Goal: Task Accomplishment & Management: Use online tool/utility

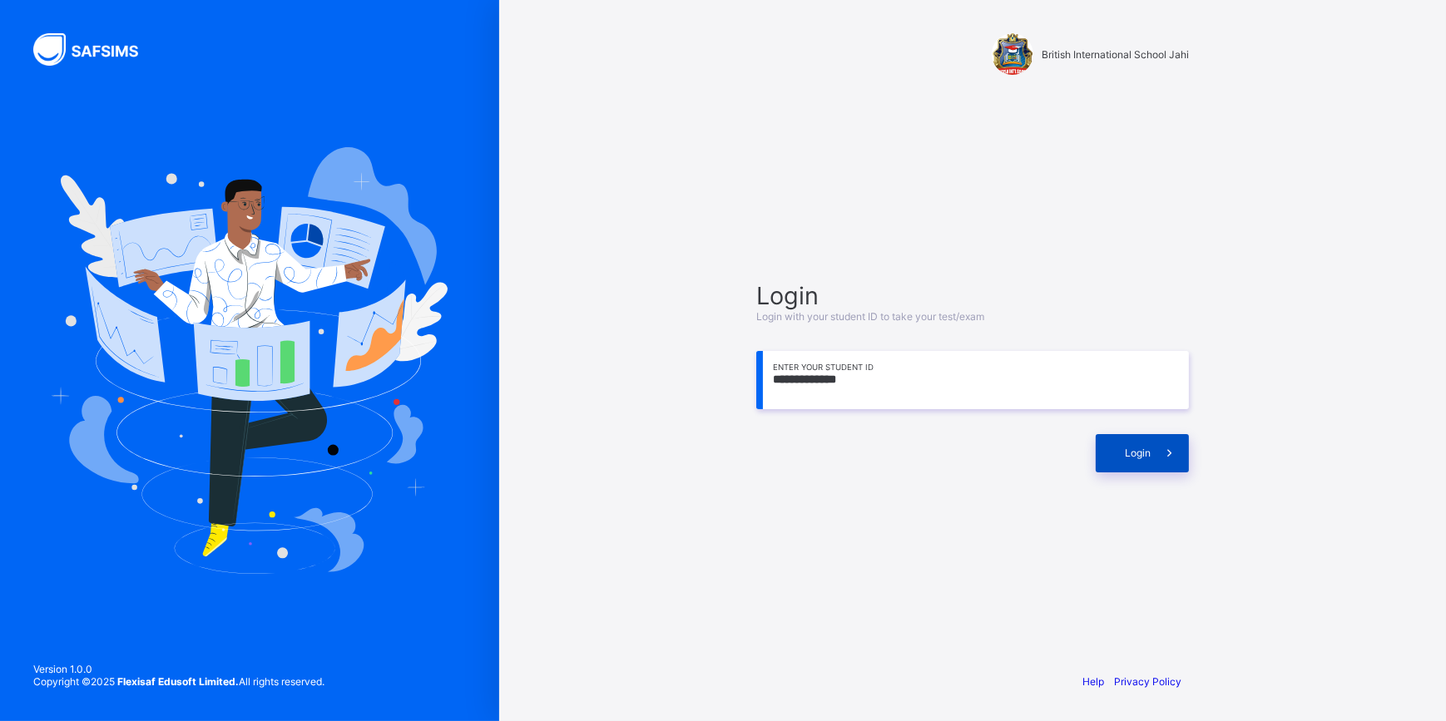
type input "**********"
click at [1141, 454] on span "Login" at bounding box center [1138, 453] width 26 height 12
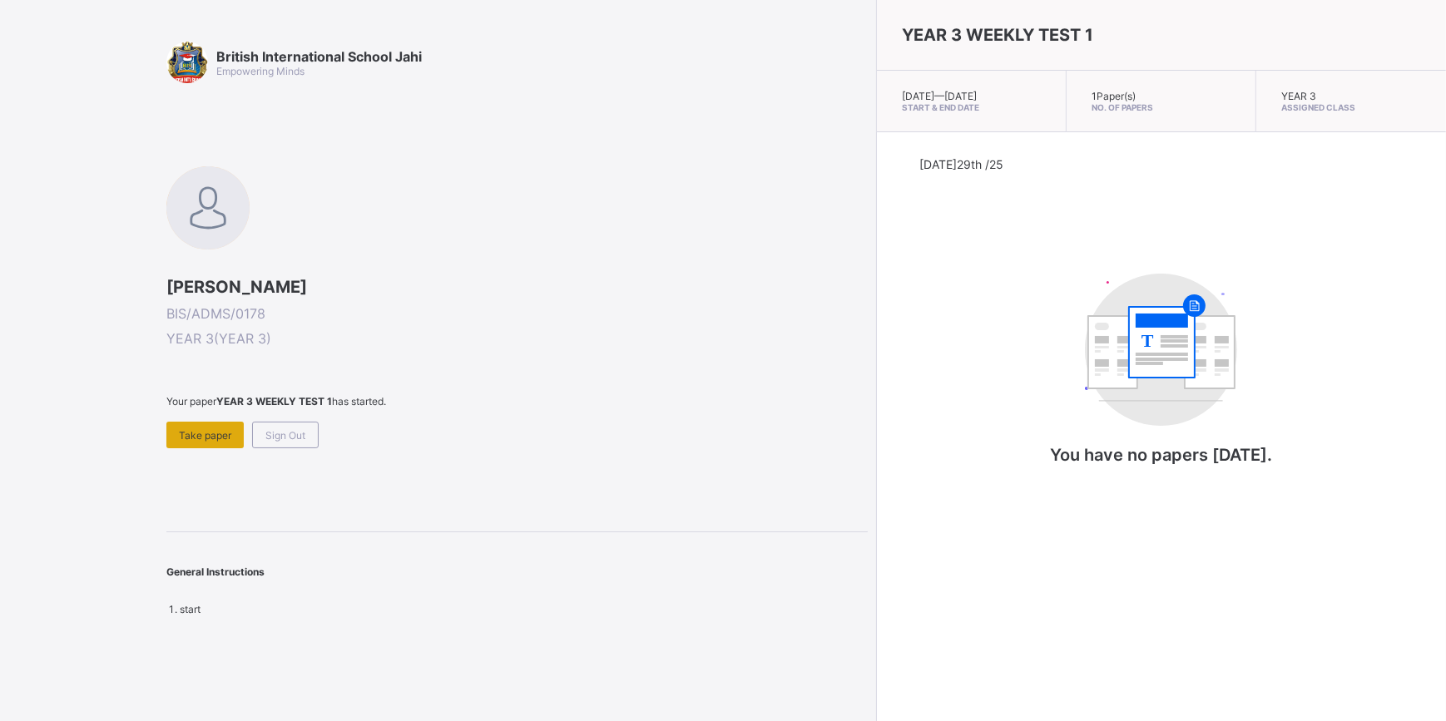
click at [221, 429] on span "Take paper" at bounding box center [205, 435] width 52 height 12
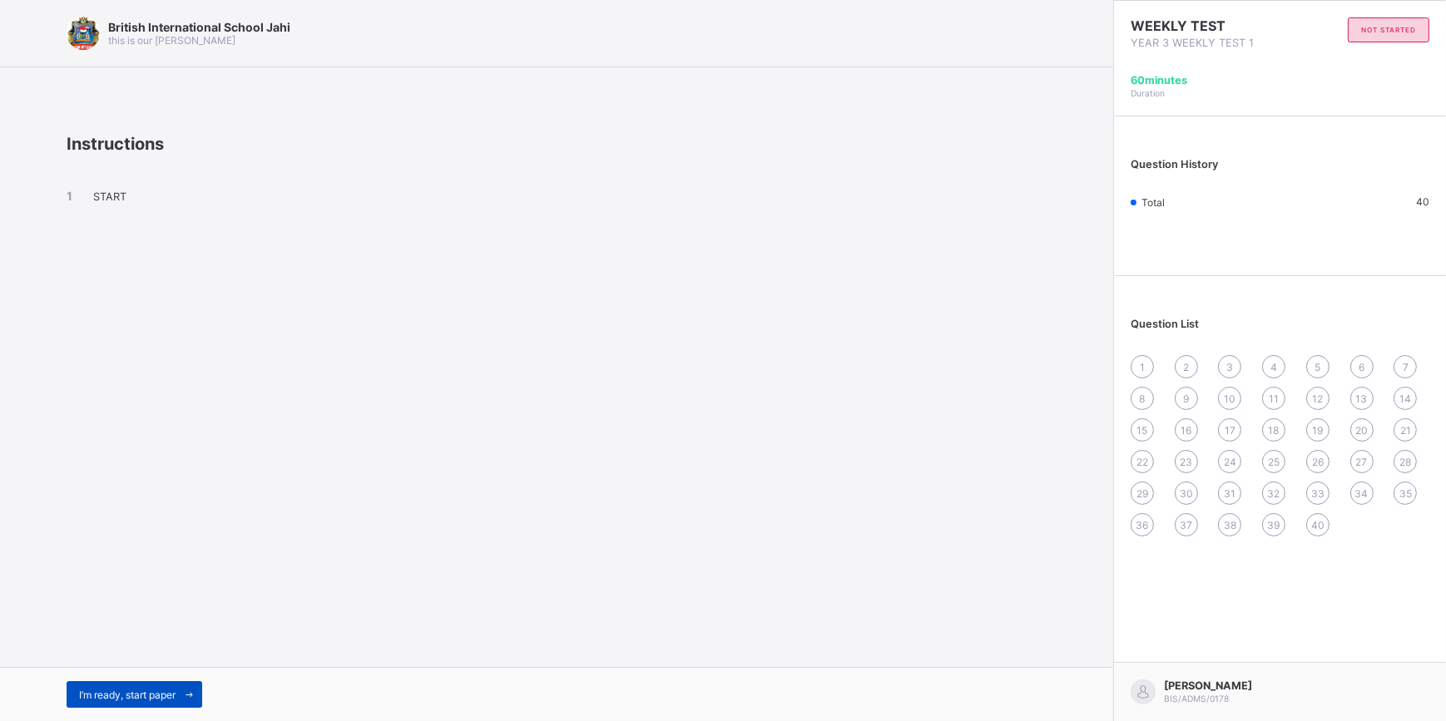
click at [141, 693] on span "I’m ready, start paper" at bounding box center [127, 695] width 97 height 12
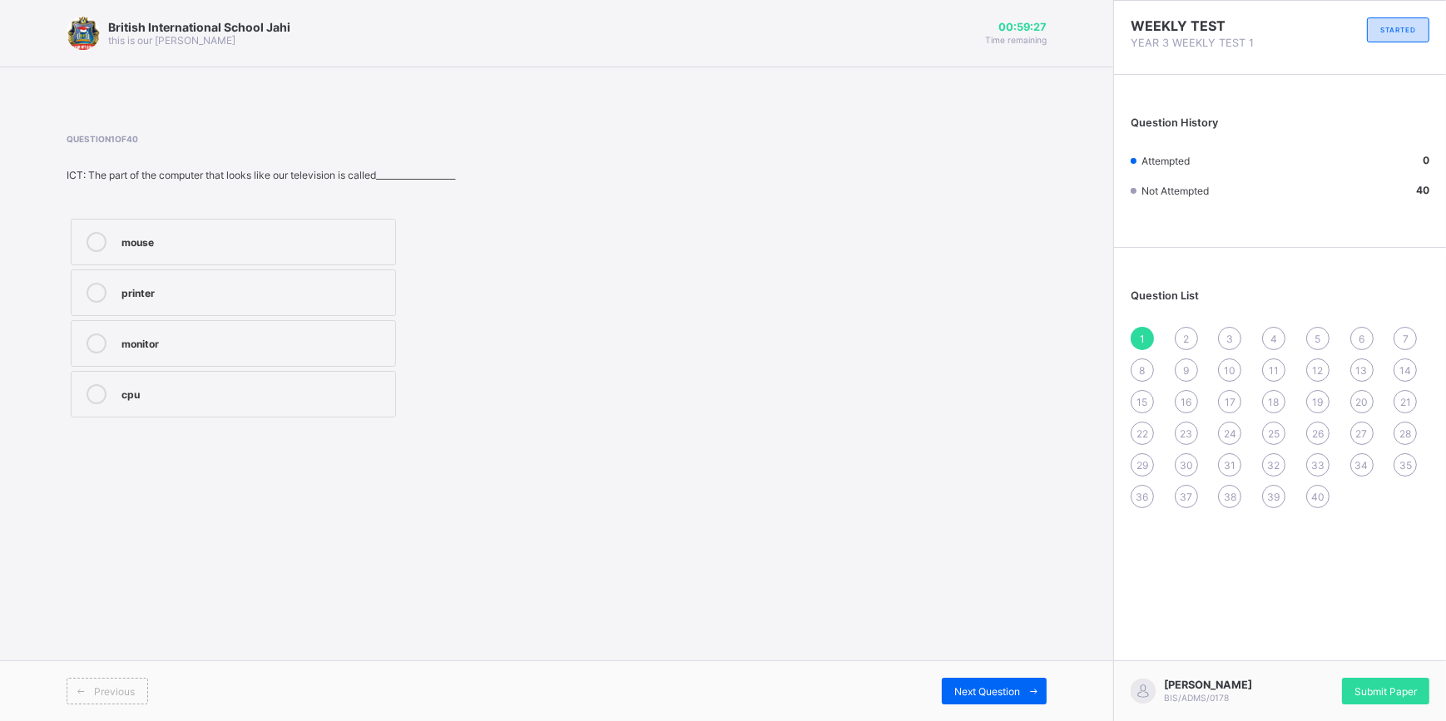
click at [145, 400] on div "cpu" at bounding box center [253, 394] width 265 height 20
click at [962, 689] on span "Next Question" at bounding box center [987, 692] width 66 height 12
click at [136, 396] on div "keyboar" at bounding box center [253, 392] width 265 height 17
drag, startPoint x: 136, startPoint y: 396, endPoint x: 251, endPoint y: 470, distance: 136.6
click at [251, 470] on div "British International School Jahi this is our [PERSON_NAME] 00:58:53 Time remai…" at bounding box center [556, 360] width 1113 height 721
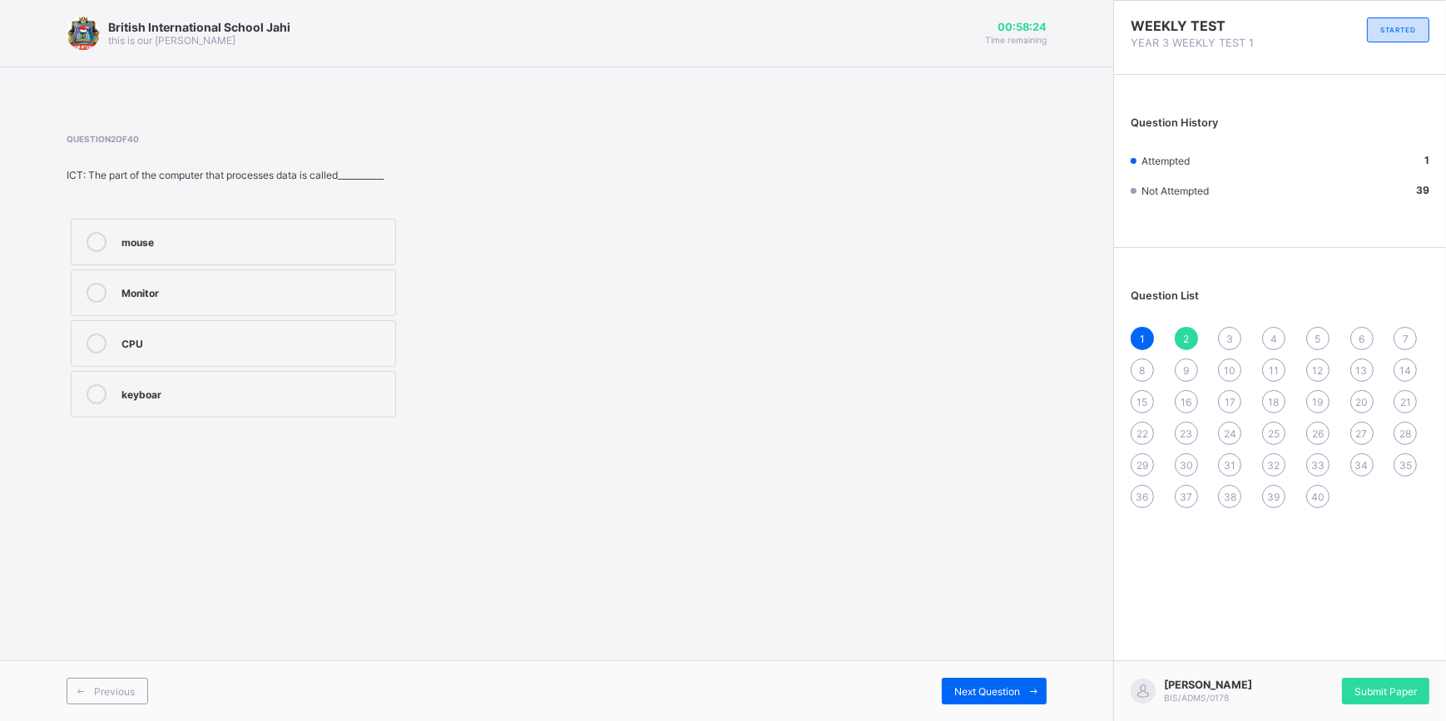
click at [108, 290] on div at bounding box center [96, 293] width 33 height 20
click at [948, 694] on div "Next Question" at bounding box center [994, 691] width 105 height 27
click at [152, 239] on div "2" at bounding box center [253, 240] width 265 height 17
click at [983, 685] on div "Next Question" at bounding box center [994, 691] width 105 height 27
click at [275, 346] on div "mouse" at bounding box center [253, 342] width 265 height 17
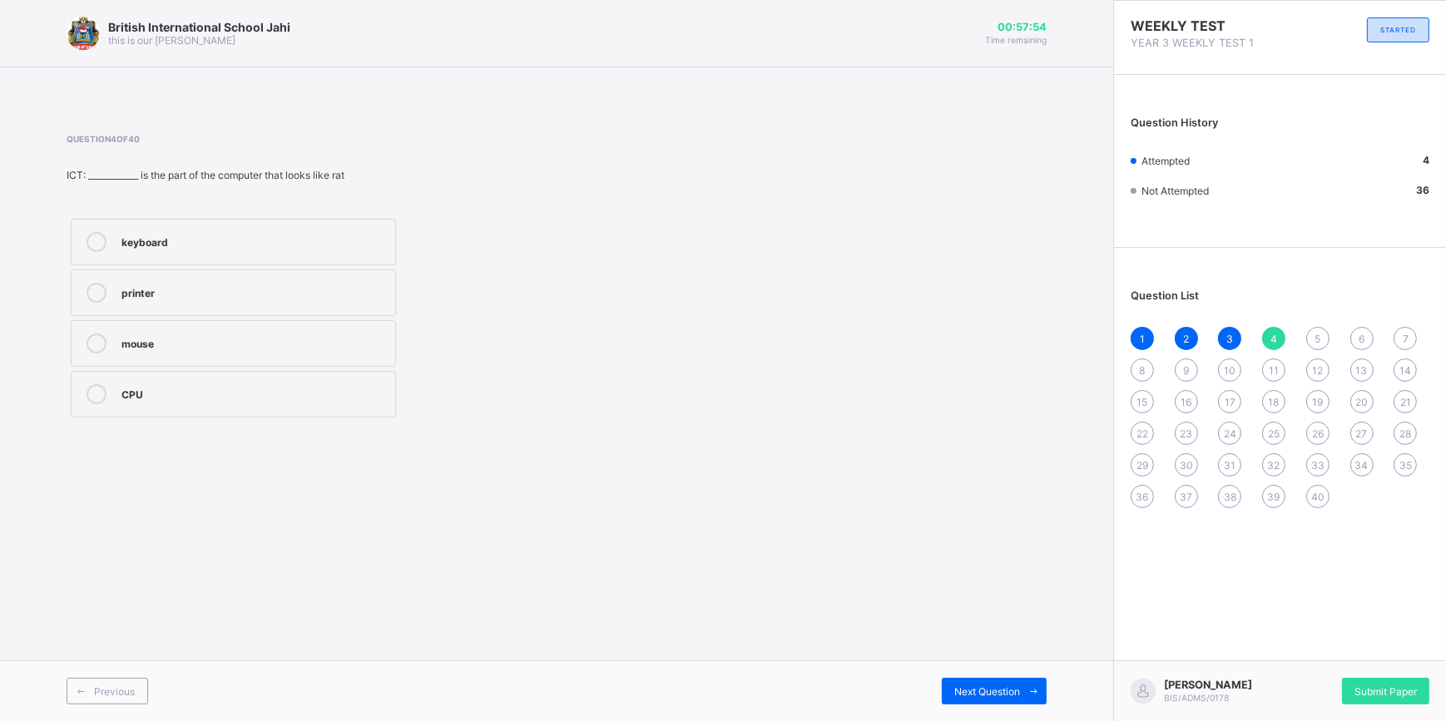
click at [974, 676] on div "Previous Next Question" at bounding box center [556, 691] width 1113 height 61
click at [952, 686] on div "Next Question" at bounding box center [994, 691] width 105 height 27
click at [292, 352] on div "printer" at bounding box center [253, 344] width 265 height 20
click at [948, 697] on div "Next Question" at bounding box center [994, 691] width 105 height 27
click at [180, 349] on div "districting" at bounding box center [253, 342] width 265 height 17
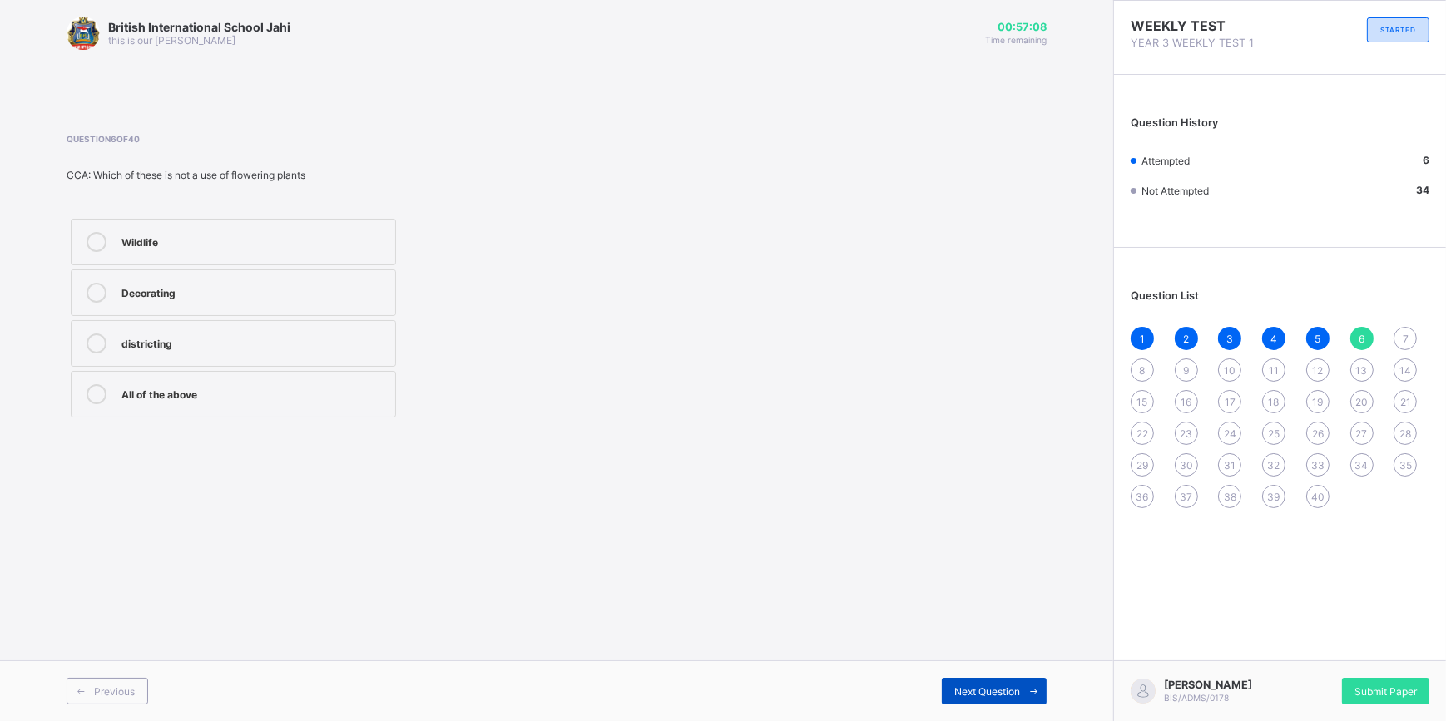
click at [975, 693] on span "Next Question" at bounding box center [987, 692] width 66 height 12
click at [169, 304] on label "Flowering plants" at bounding box center [233, 293] width 325 height 47
click at [1015, 678] on div "Next Question" at bounding box center [994, 691] width 105 height 27
click at [153, 298] on div "waste and dirt" at bounding box center [253, 291] width 265 height 17
click at [983, 695] on span "Next Question" at bounding box center [987, 692] width 66 height 12
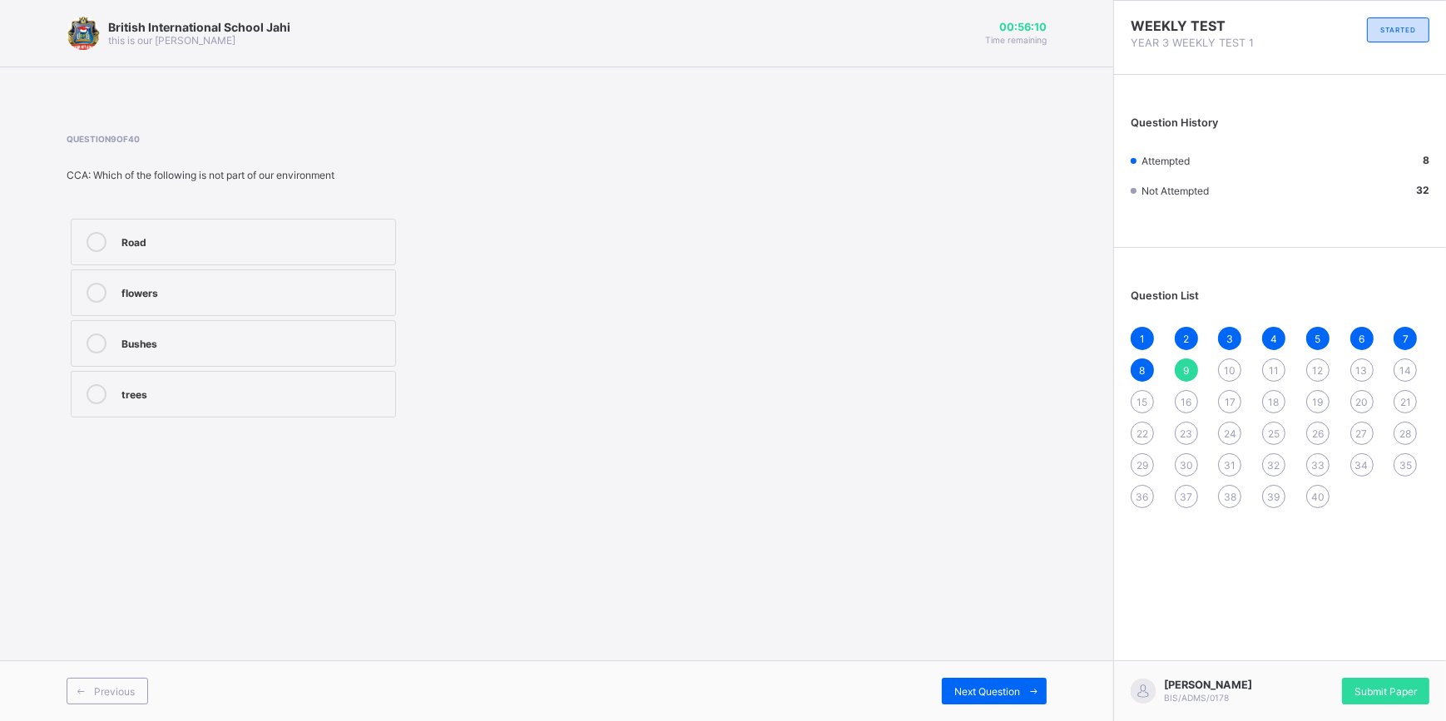
drag, startPoint x: 206, startPoint y: 235, endPoint x: 253, endPoint y: 285, distance: 67.7
click at [209, 241] on div "Road" at bounding box center [253, 240] width 265 height 17
click at [1010, 684] on div "Next Question" at bounding box center [994, 691] width 105 height 27
drag, startPoint x: 171, startPoint y: 353, endPoint x: 171, endPoint y: 341, distance: 11.6
click at [171, 348] on div "Our environment" at bounding box center [253, 344] width 265 height 20
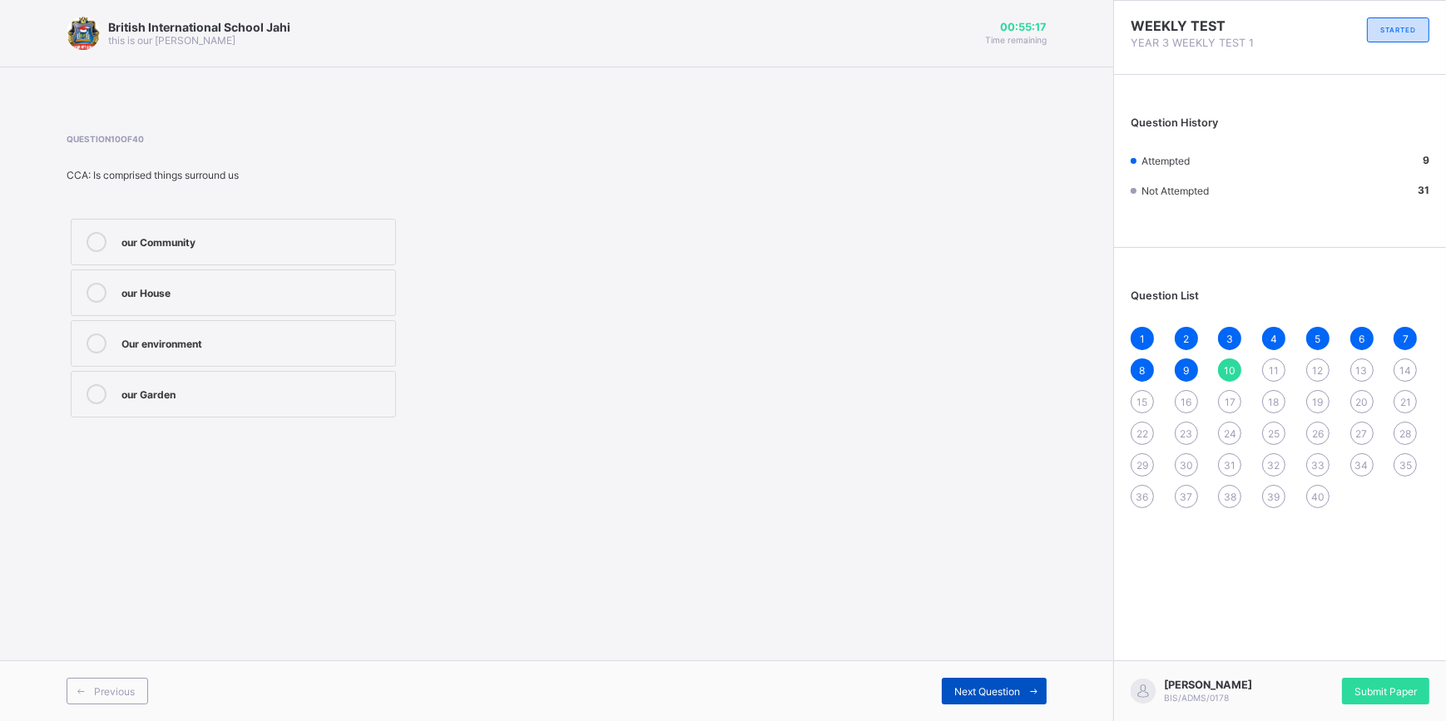
click at [1011, 688] on span "Next Question" at bounding box center [987, 692] width 66 height 12
click at [210, 250] on div "Hundreds" at bounding box center [253, 242] width 265 height 20
click at [997, 693] on span "Next Question" at bounding box center [987, 692] width 66 height 12
click at [267, 344] on div "327" at bounding box center [253, 342] width 265 height 17
click at [970, 686] on span "Next Question" at bounding box center [987, 692] width 66 height 12
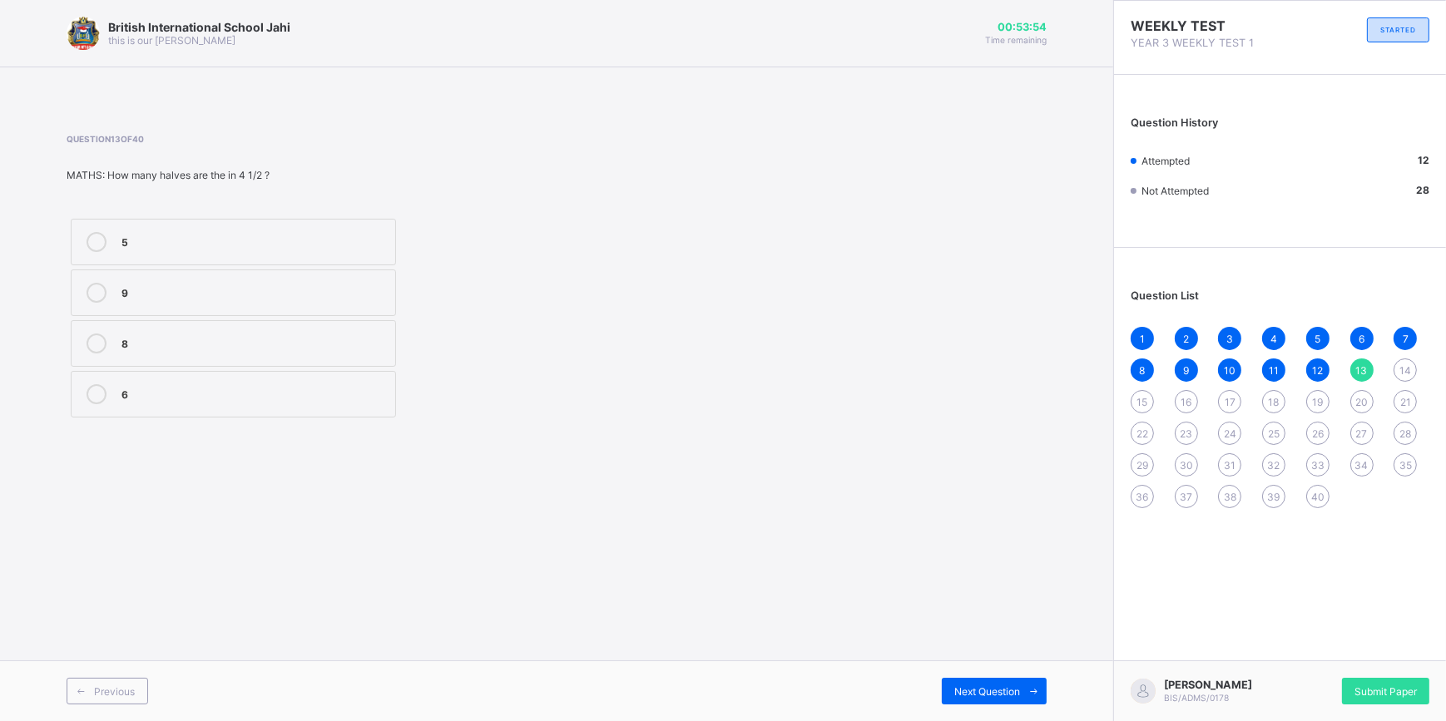
drag, startPoint x: 229, startPoint y: 334, endPoint x: 275, endPoint y: 365, distance: 55.1
click at [235, 339] on div "8" at bounding box center [253, 342] width 265 height 17
click at [962, 687] on span "Next Question" at bounding box center [987, 692] width 66 height 12
click at [178, 399] on div "equal" at bounding box center [253, 392] width 265 height 17
click at [957, 687] on span "Next Question" at bounding box center [987, 692] width 66 height 12
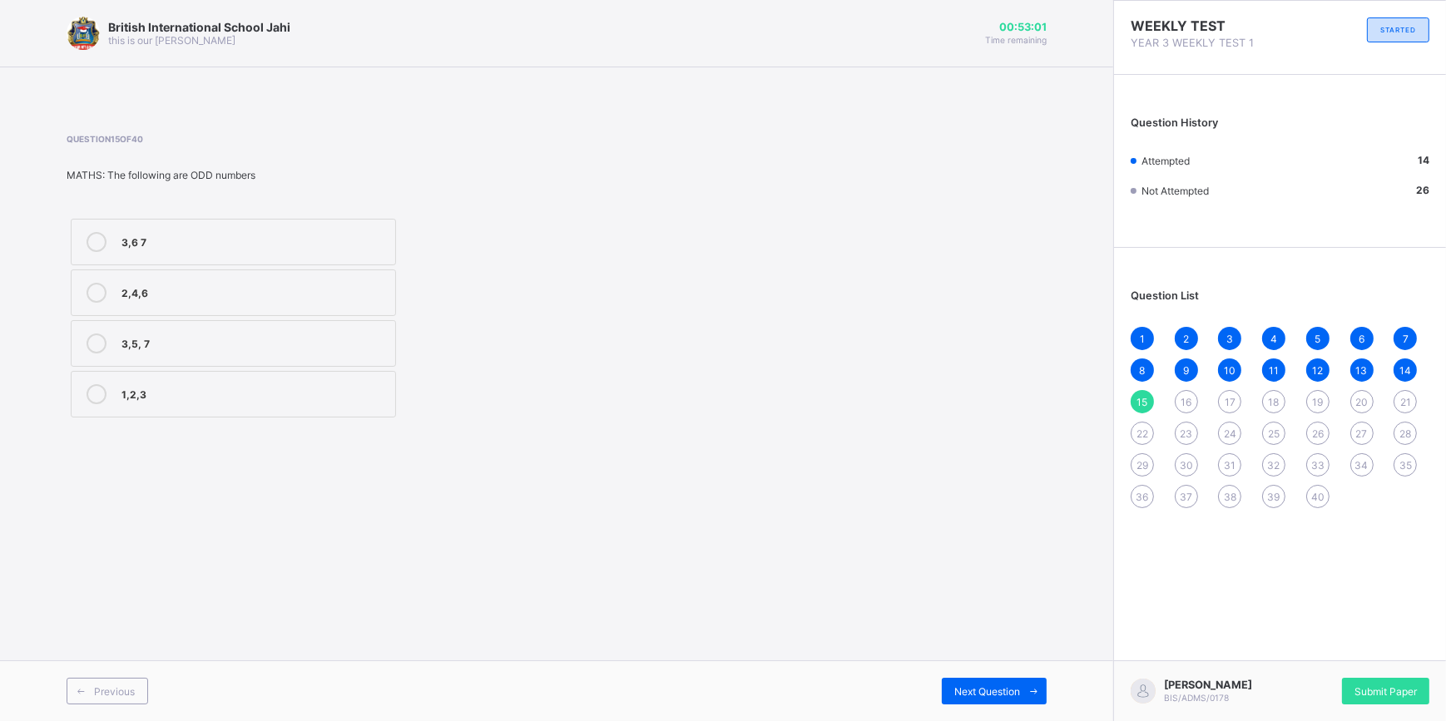
click at [231, 351] on div "3,5, 7" at bounding box center [253, 344] width 265 height 20
click at [681, 547] on div "British International School Jahi this is our [PERSON_NAME] 00:52:56 Time remai…" at bounding box center [556, 360] width 1113 height 721
click at [381, 344] on div "3,5, 7" at bounding box center [253, 342] width 265 height 17
click at [102, 348] on icon at bounding box center [97, 344] width 20 height 20
click at [107, 388] on div at bounding box center [96, 394] width 33 height 20
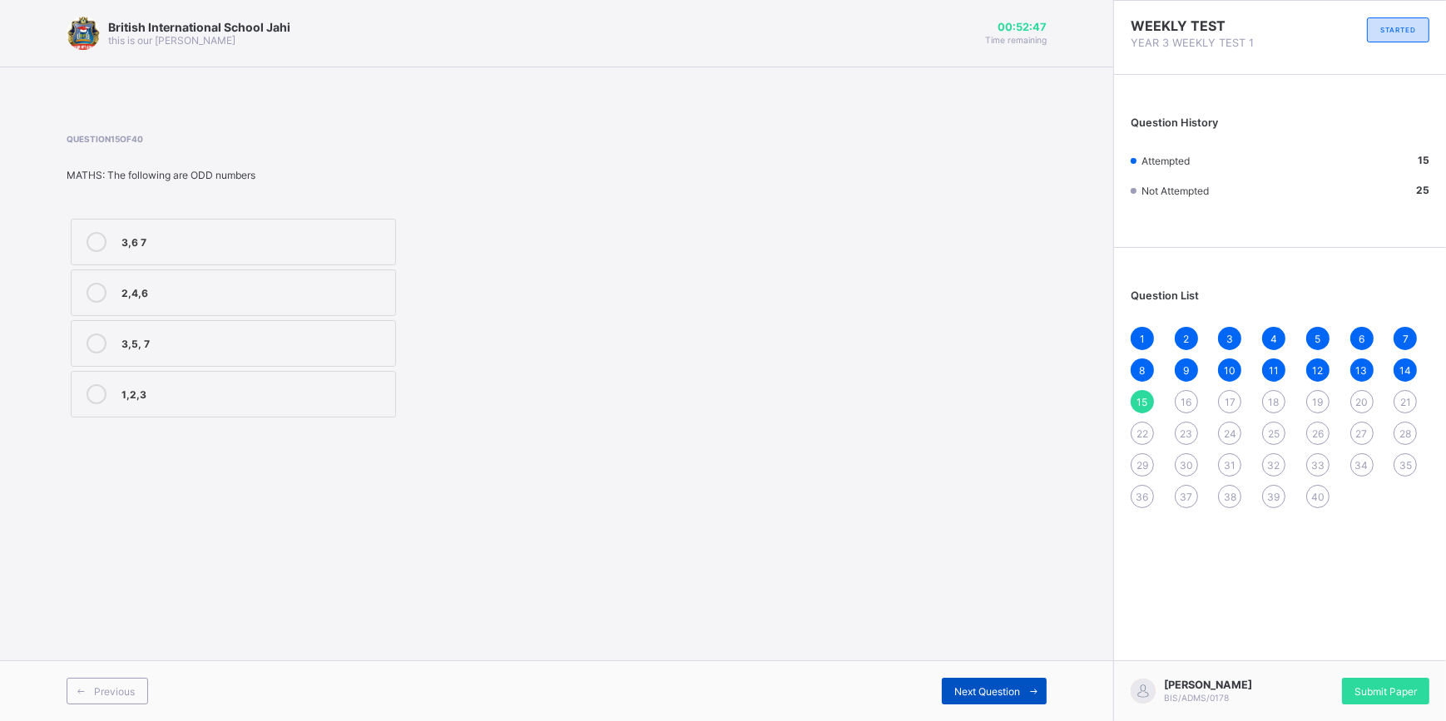
click at [961, 691] on span "Next Question" at bounding box center [987, 692] width 66 height 12
click at [149, 343] on div "Very fast" at bounding box center [253, 342] width 265 height 17
click at [991, 692] on span "Next Question" at bounding box center [987, 692] width 66 height 12
click at [236, 214] on div "Question 17 of 40 PHE: Physical fitness says, the body should be able to move f…" at bounding box center [345, 278] width 556 height 288
click at [250, 234] on div "Speed" at bounding box center [253, 240] width 265 height 17
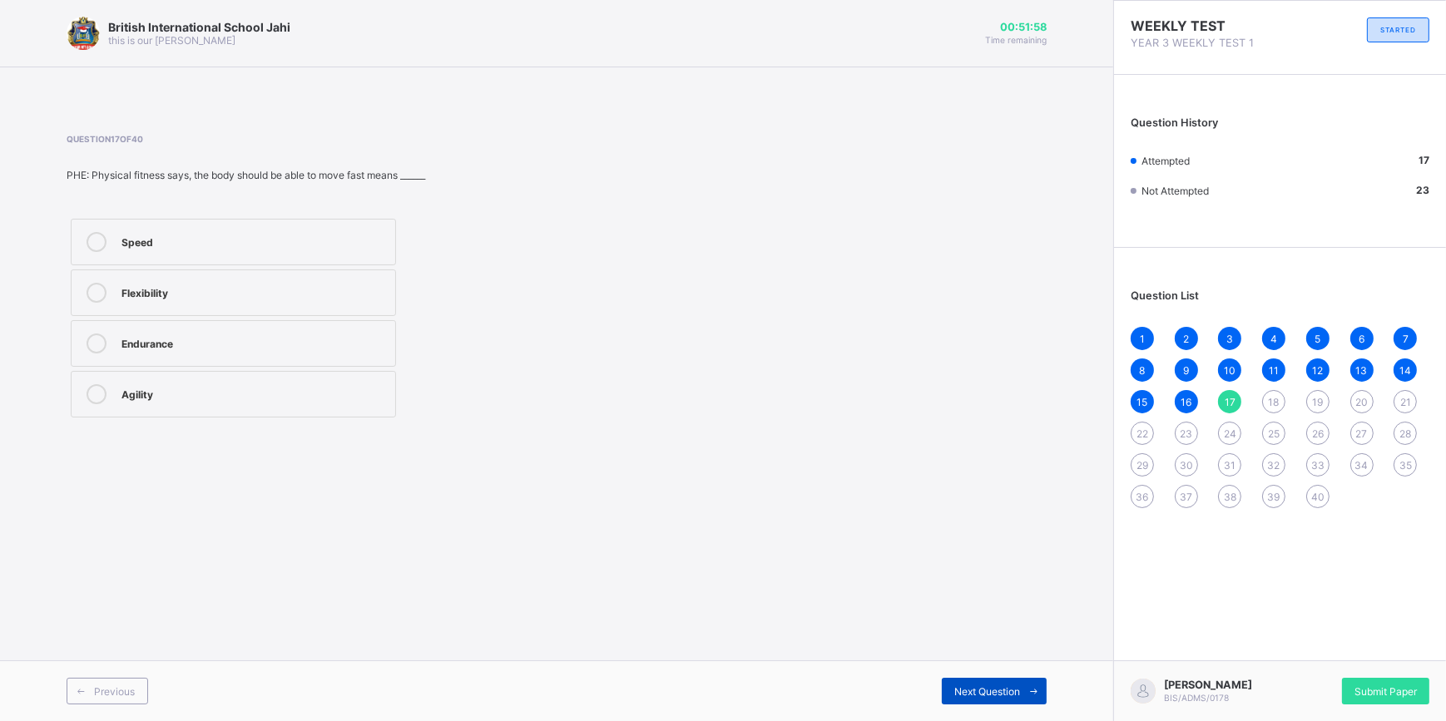
click at [968, 684] on div "Next Question" at bounding box center [994, 691] width 105 height 27
click at [161, 350] on div "Silent" at bounding box center [253, 344] width 265 height 20
click at [942, 683] on div "Next Question" at bounding box center [994, 691] width 105 height 27
click at [215, 290] on div "Bending" at bounding box center [253, 291] width 265 height 17
click at [977, 678] on div "Next Question" at bounding box center [994, 691] width 105 height 27
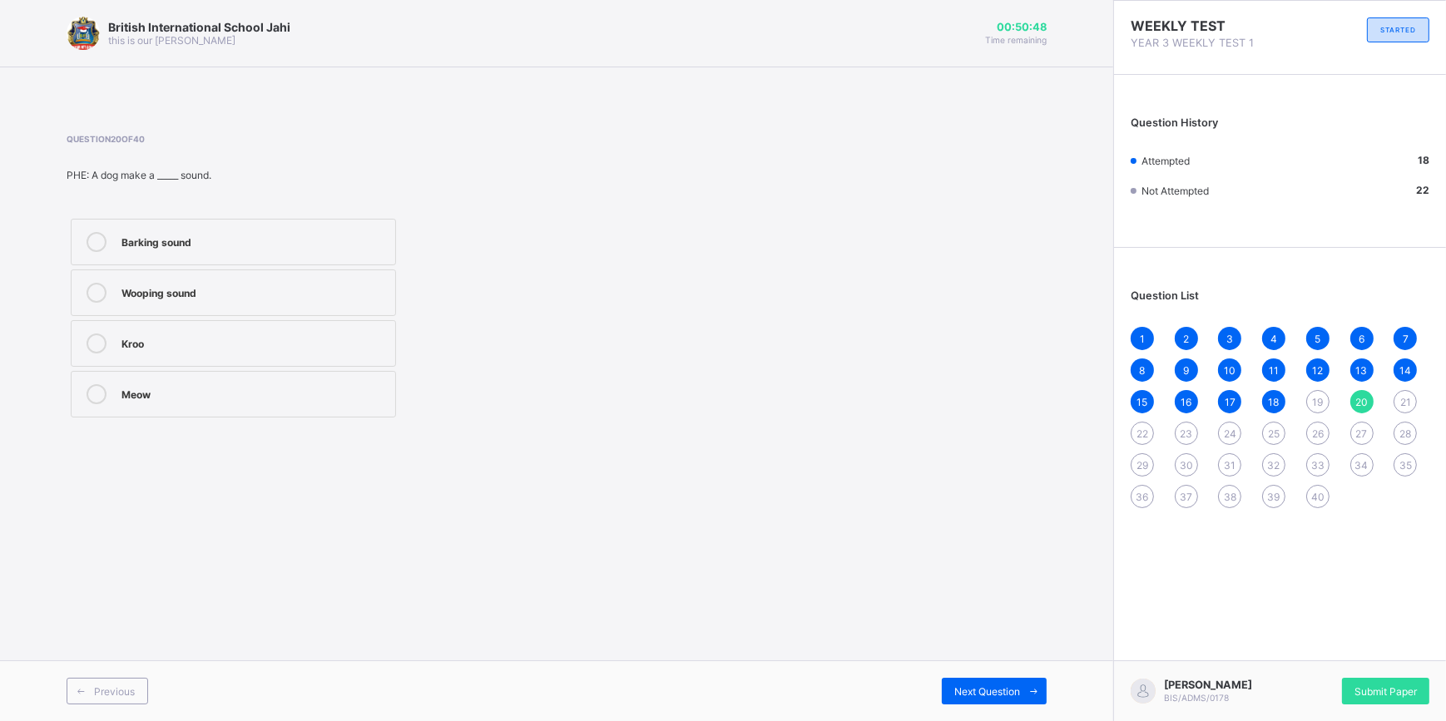
click at [1316, 396] on span "19" at bounding box center [1317, 402] width 11 height 12
click at [324, 308] on label "Bending" at bounding box center [233, 293] width 325 height 47
click at [957, 681] on div "Next Question" at bounding box center [994, 691] width 105 height 27
click at [216, 236] on div "Barking sound" at bounding box center [253, 240] width 265 height 17
click at [1000, 691] on span "Next Question" at bounding box center [987, 692] width 66 height 12
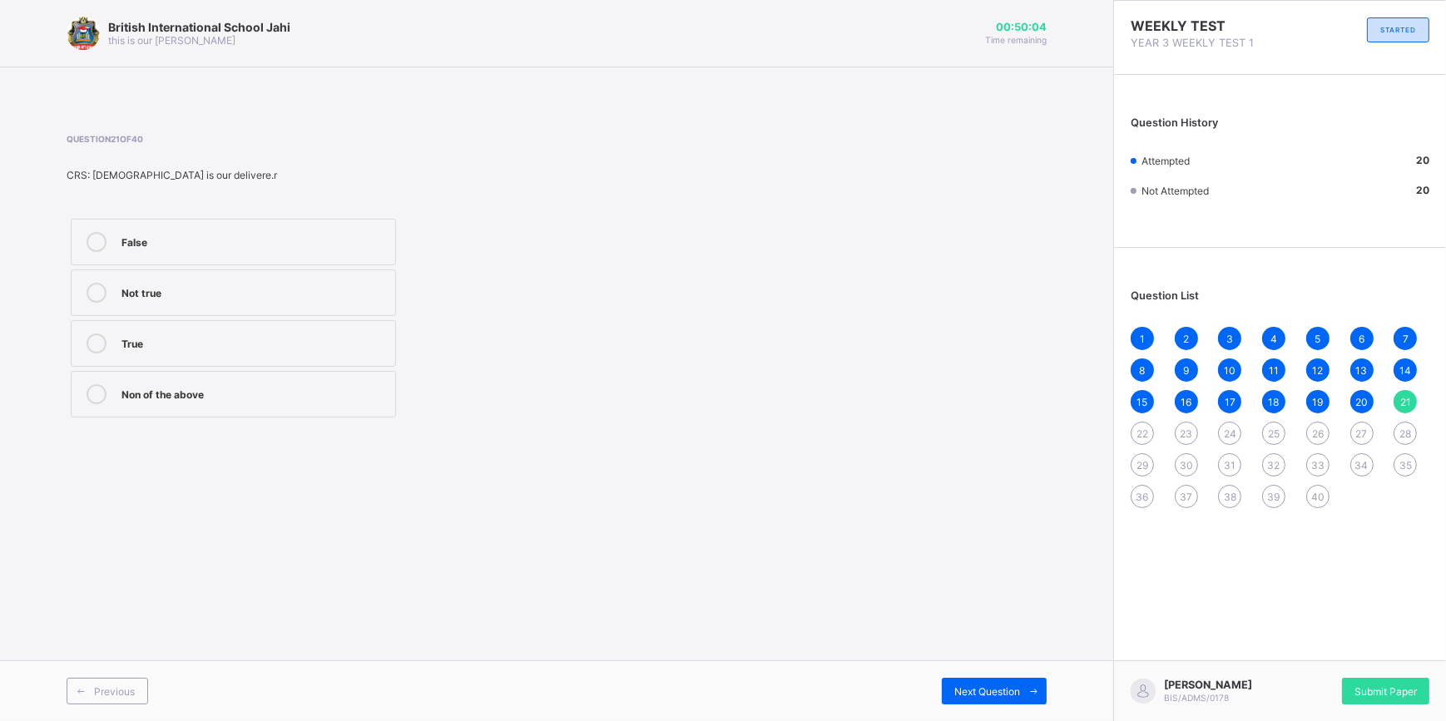
click at [186, 342] on div "True" at bounding box center [253, 342] width 265 height 17
click at [966, 695] on span "Next Question" at bounding box center [987, 692] width 66 height 12
click at [304, 230] on label "Not true" at bounding box center [233, 242] width 325 height 47
click at [1018, 686] on span "Next Question" at bounding box center [987, 692] width 66 height 12
click at [377, 394] on div "Not true" at bounding box center [253, 392] width 265 height 17
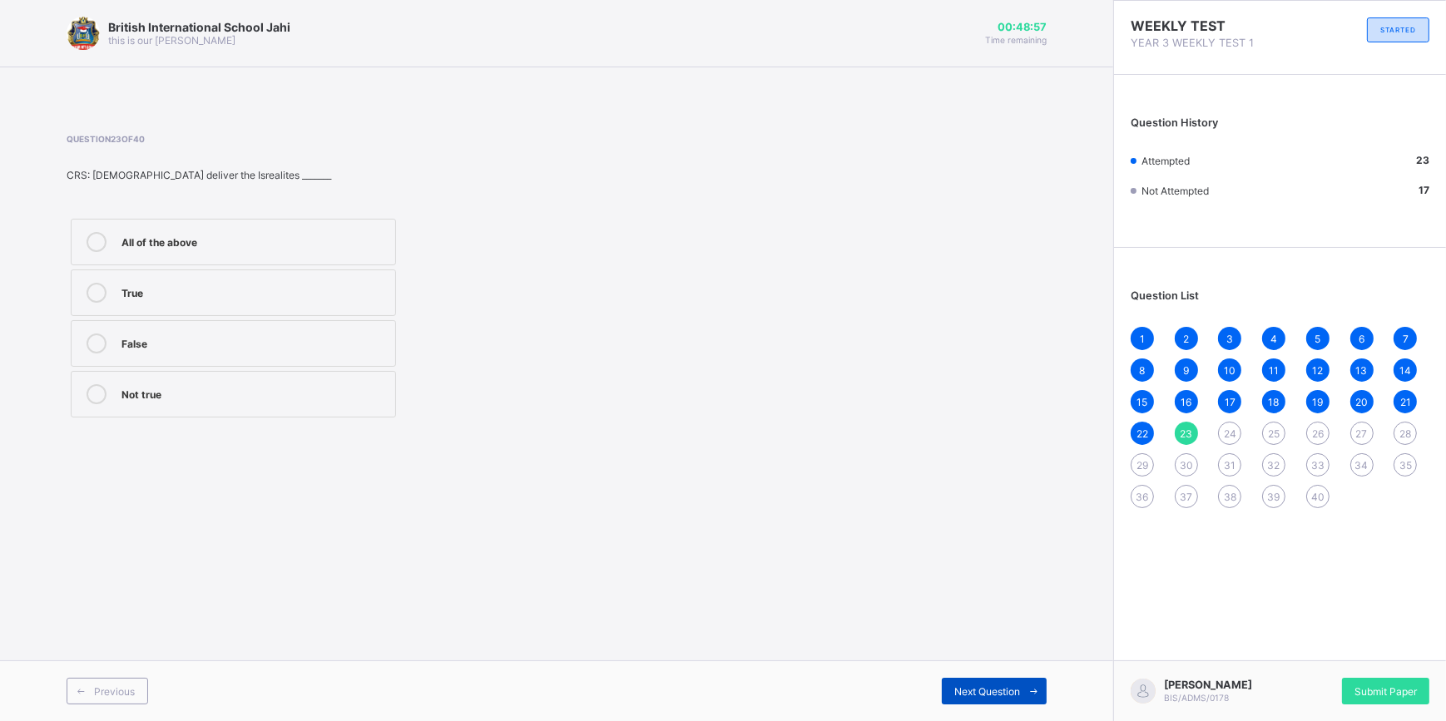
click at [995, 699] on div "Next Question" at bounding box center [994, 691] width 105 height 27
drag, startPoint x: 209, startPoint y: 293, endPoint x: 216, endPoint y: 306, distance: 15.3
click at [209, 294] on div "True" at bounding box center [253, 291] width 265 height 17
click at [982, 686] on span "Next Question" at bounding box center [987, 692] width 66 height 12
click at [279, 295] on div "True" at bounding box center [253, 291] width 265 height 17
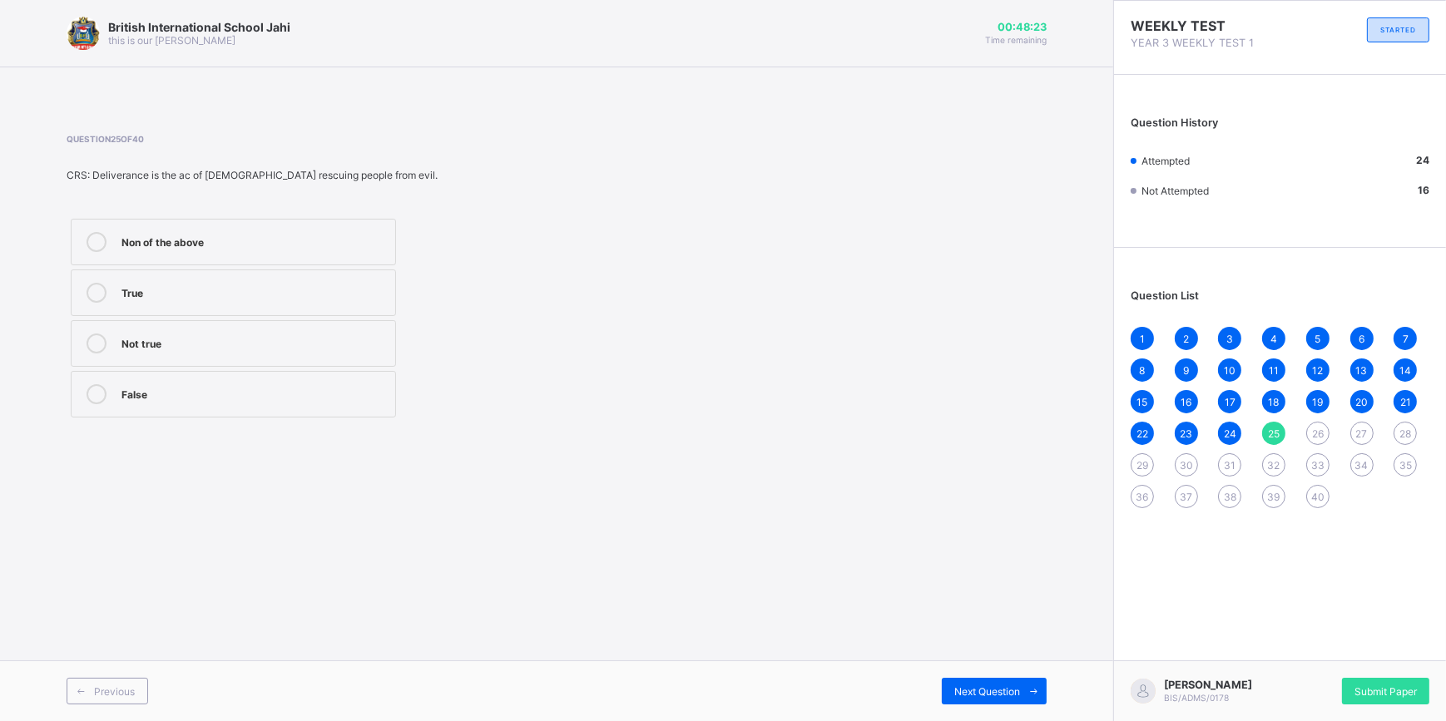
click at [1010, 667] on div "Previous Next Question" at bounding box center [556, 691] width 1113 height 61
click at [1009, 680] on div "Next Question" at bounding box center [994, 691] width 105 height 27
click at [153, 258] on label "Length" at bounding box center [233, 242] width 325 height 47
click at [985, 691] on span "Next Question" at bounding box center [987, 692] width 66 height 12
click at [279, 401] on div "athroom scale" at bounding box center [253, 394] width 265 height 20
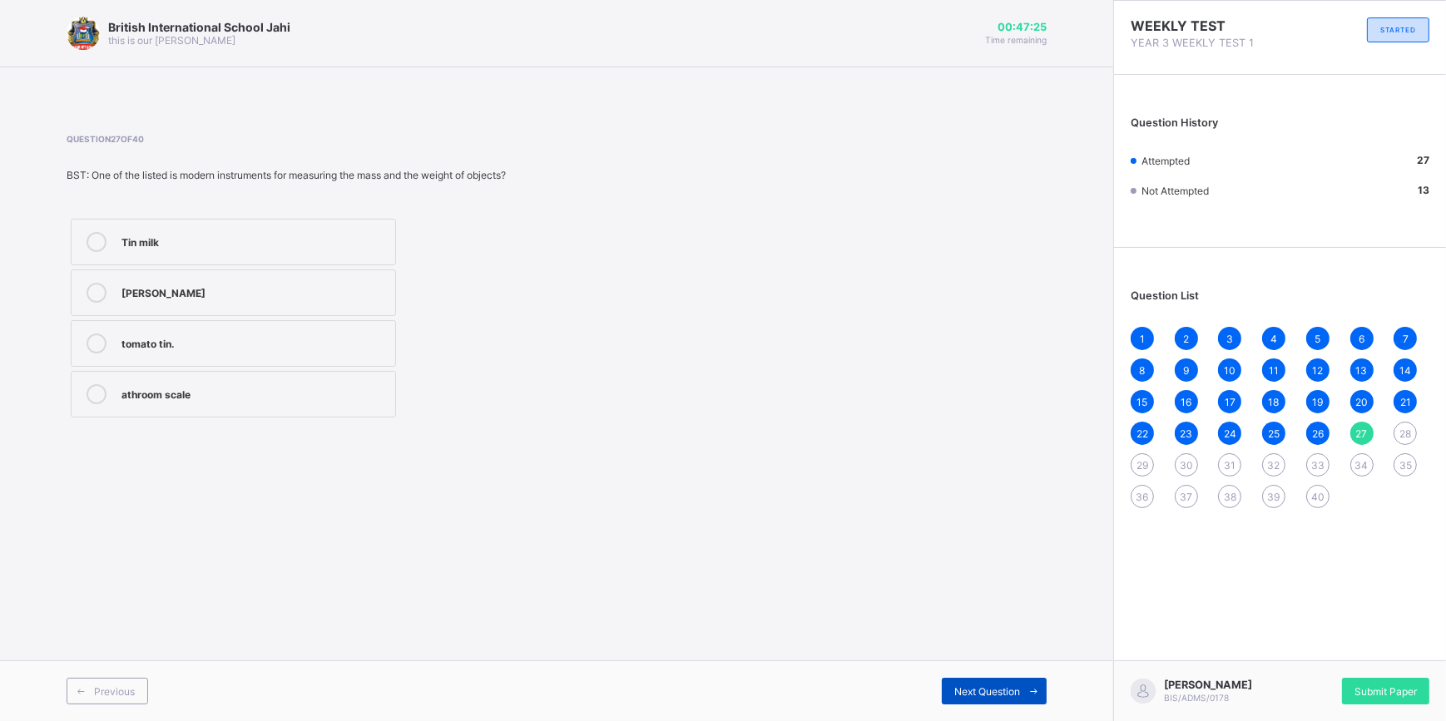
click at [985, 693] on span "Next Question" at bounding box center [987, 692] width 66 height 12
click at [146, 239] on div "! Kilometre" at bounding box center [253, 240] width 265 height 17
click at [987, 693] on span "Next Question" at bounding box center [987, 692] width 66 height 12
click at [187, 399] on div "Three" at bounding box center [253, 392] width 265 height 17
click at [983, 684] on div "Next Question" at bounding box center [994, 691] width 105 height 27
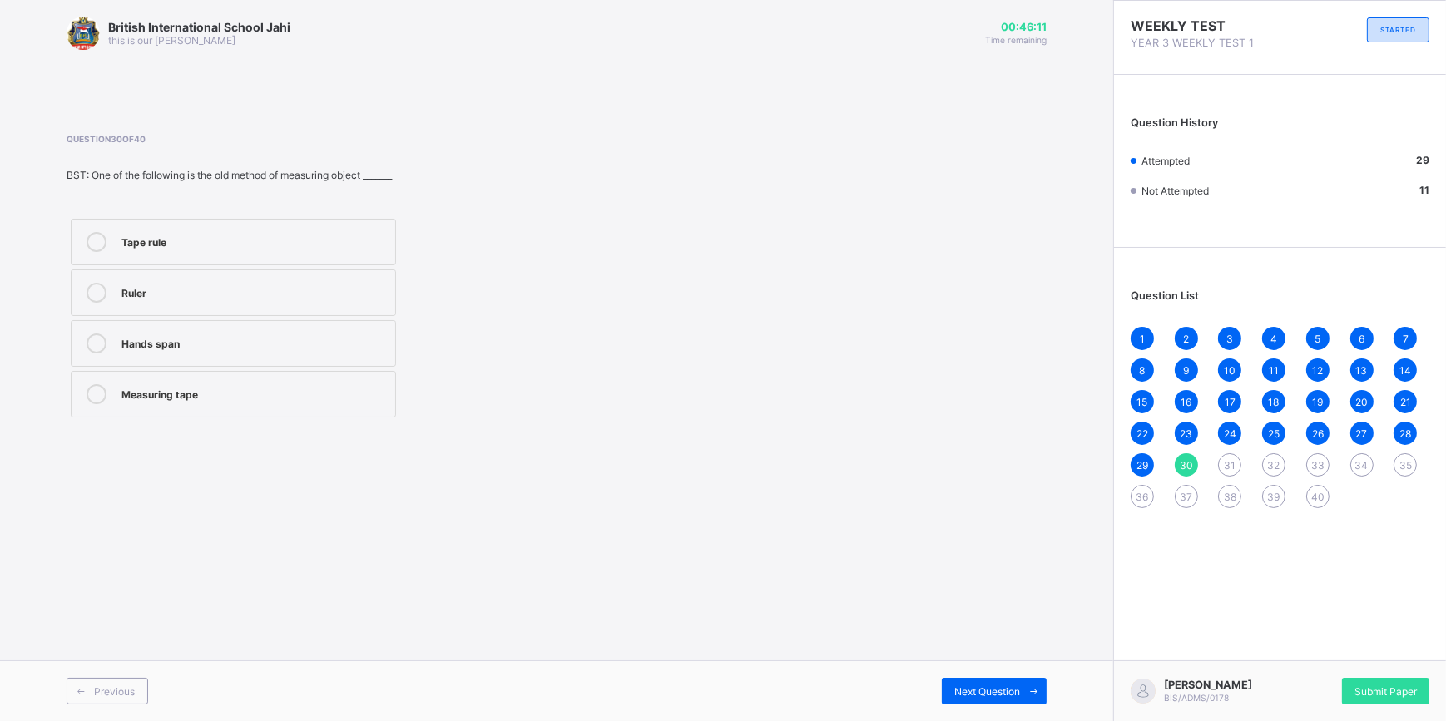
click at [270, 323] on label "Hands span" at bounding box center [233, 343] width 325 height 47
click at [942, 686] on div "Next Question" at bounding box center [994, 691] width 105 height 27
click at [227, 344] on div "To look neat and healthy" at bounding box center [253, 342] width 265 height 17
click at [1012, 701] on div "Next Question" at bounding box center [994, 691] width 105 height 27
click at [131, 304] on label "Shoe" at bounding box center [233, 293] width 325 height 47
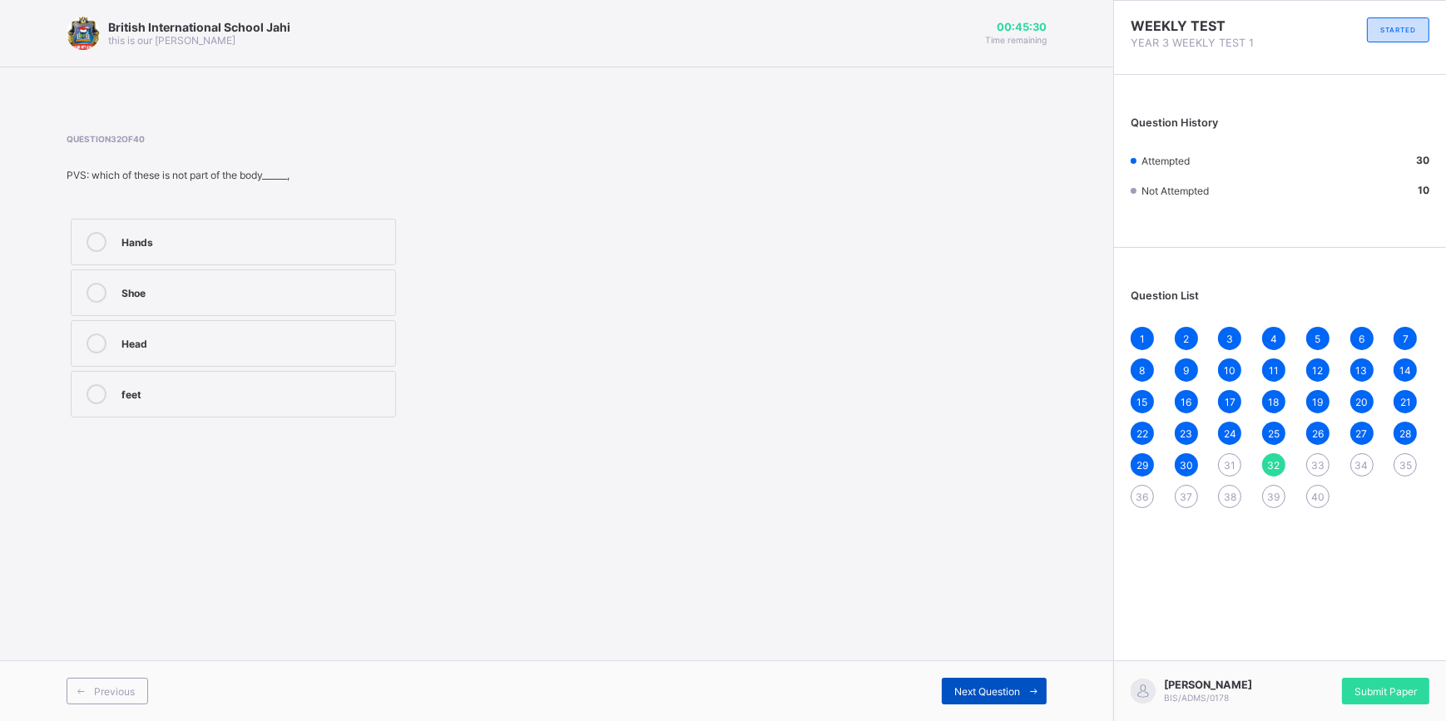
click at [974, 686] on span "Next Question" at bounding box center [987, 692] width 66 height 12
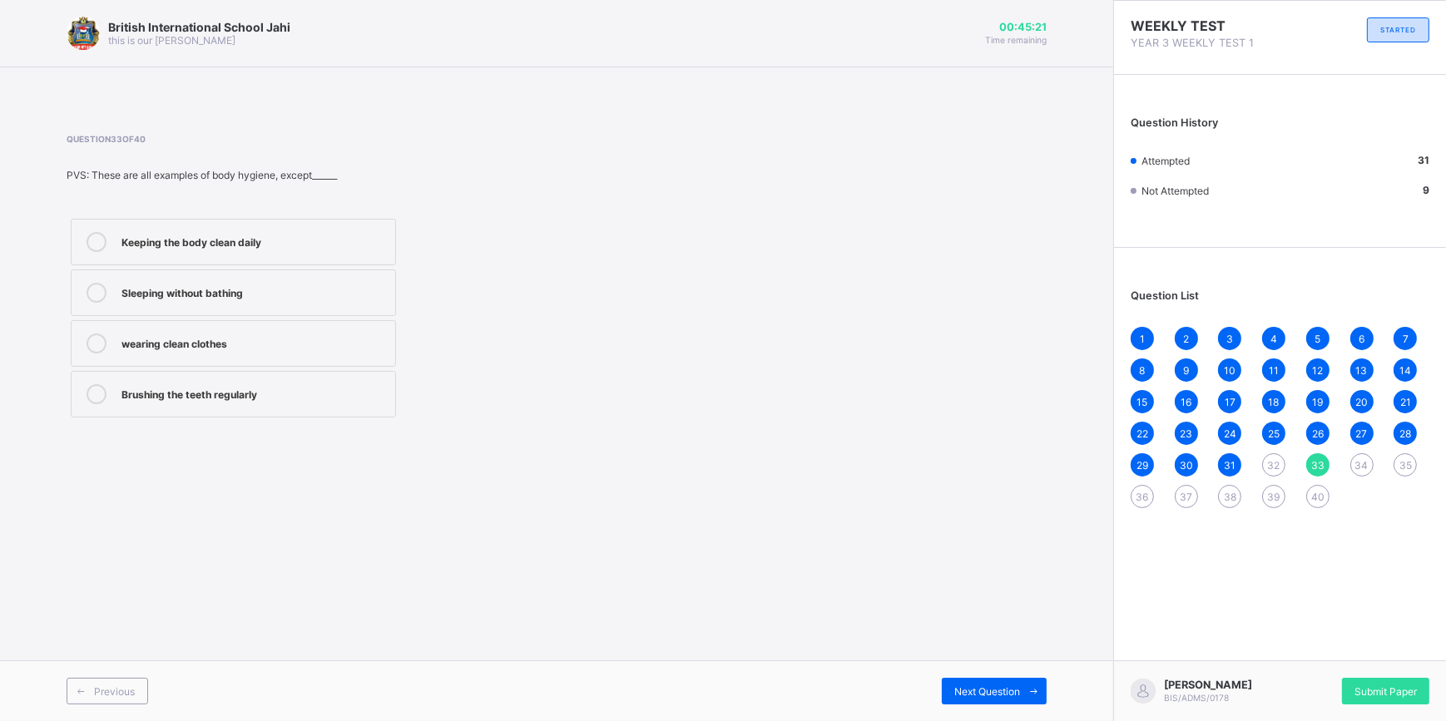
click at [1267, 468] on div "32" at bounding box center [1273, 464] width 23 height 23
click at [249, 301] on div "Shoe" at bounding box center [253, 293] width 265 height 20
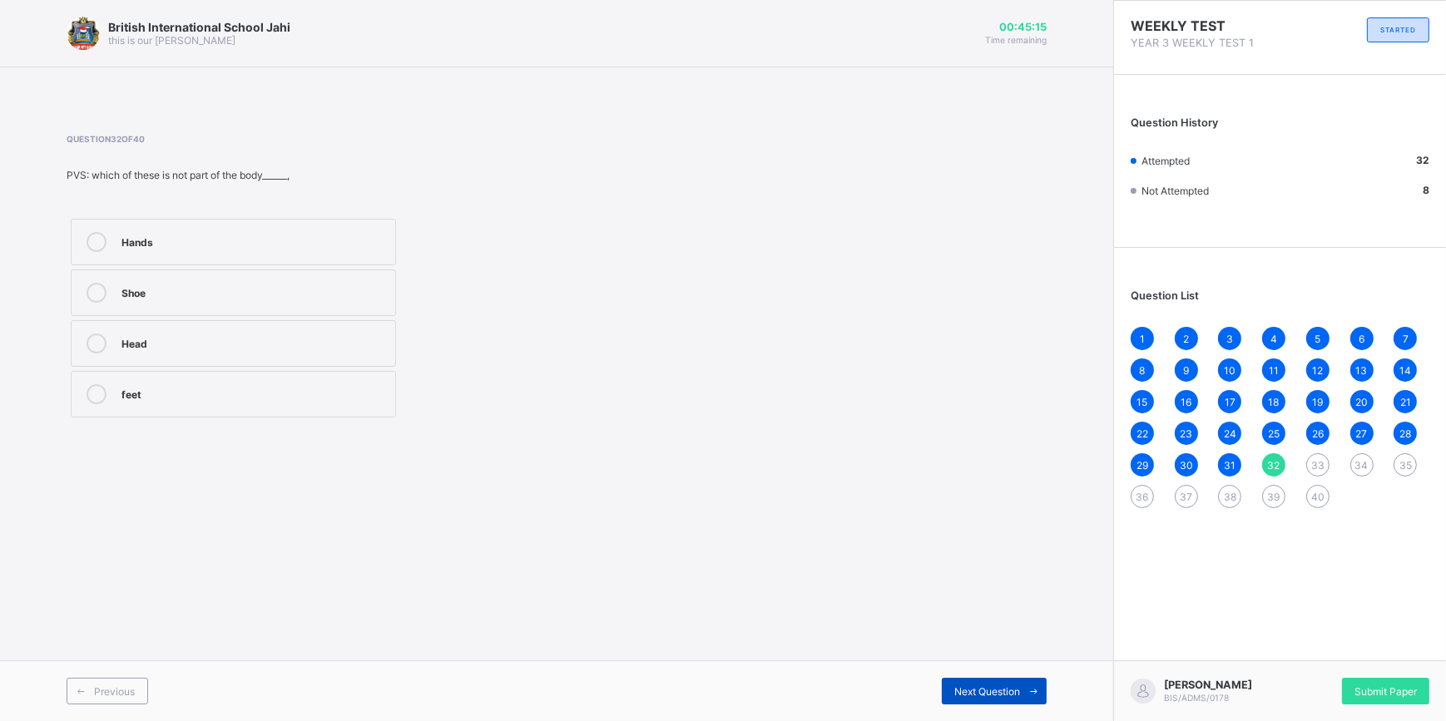
click at [1033, 688] on icon at bounding box center [1033, 691] width 12 height 11
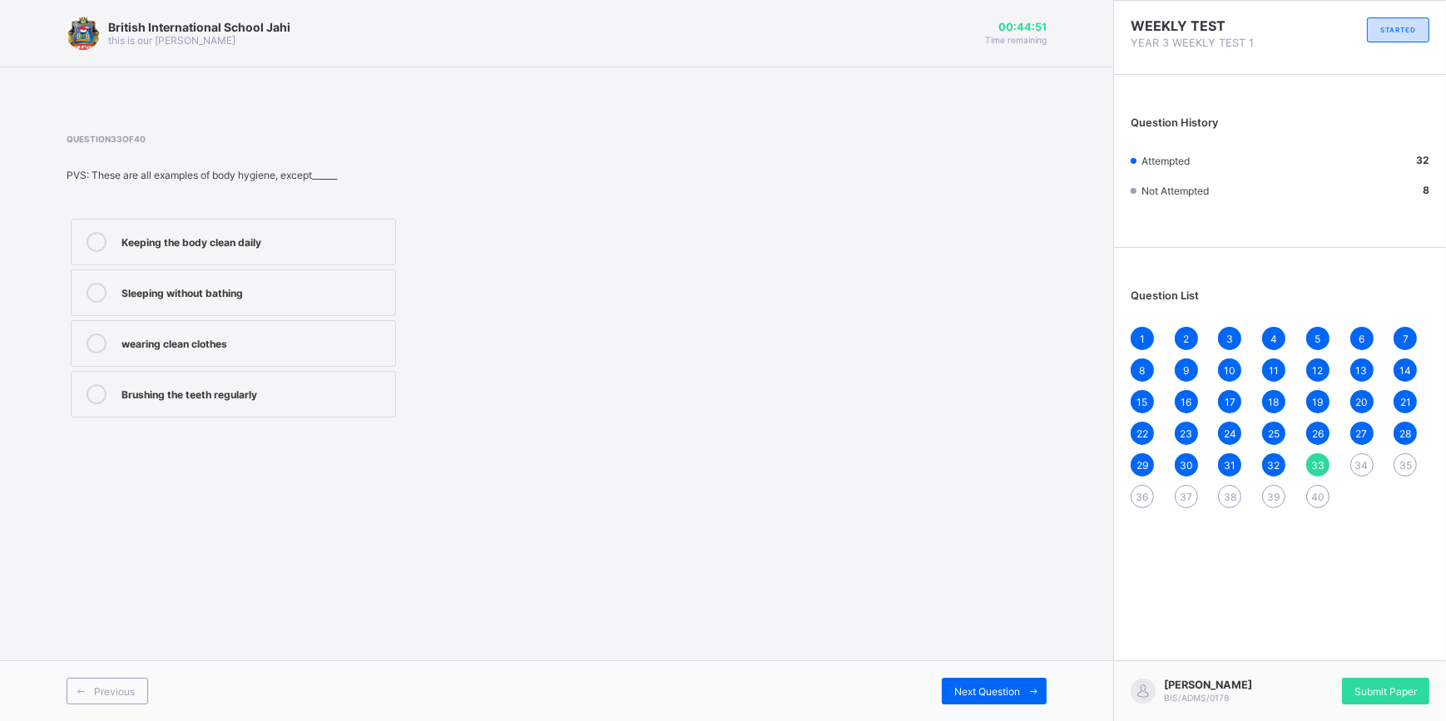
click at [135, 224] on label "Keeping the body clean daily" at bounding box center [233, 242] width 325 height 47
drag, startPoint x: 958, startPoint y: 691, endPoint x: 967, endPoint y: 682, distance: 11.8
click at [967, 682] on div "Next Question" at bounding box center [994, 691] width 105 height 27
click at [1015, 691] on span "Next Question" at bounding box center [987, 692] width 66 height 12
click at [1363, 464] on span "34" at bounding box center [1361, 465] width 13 height 12
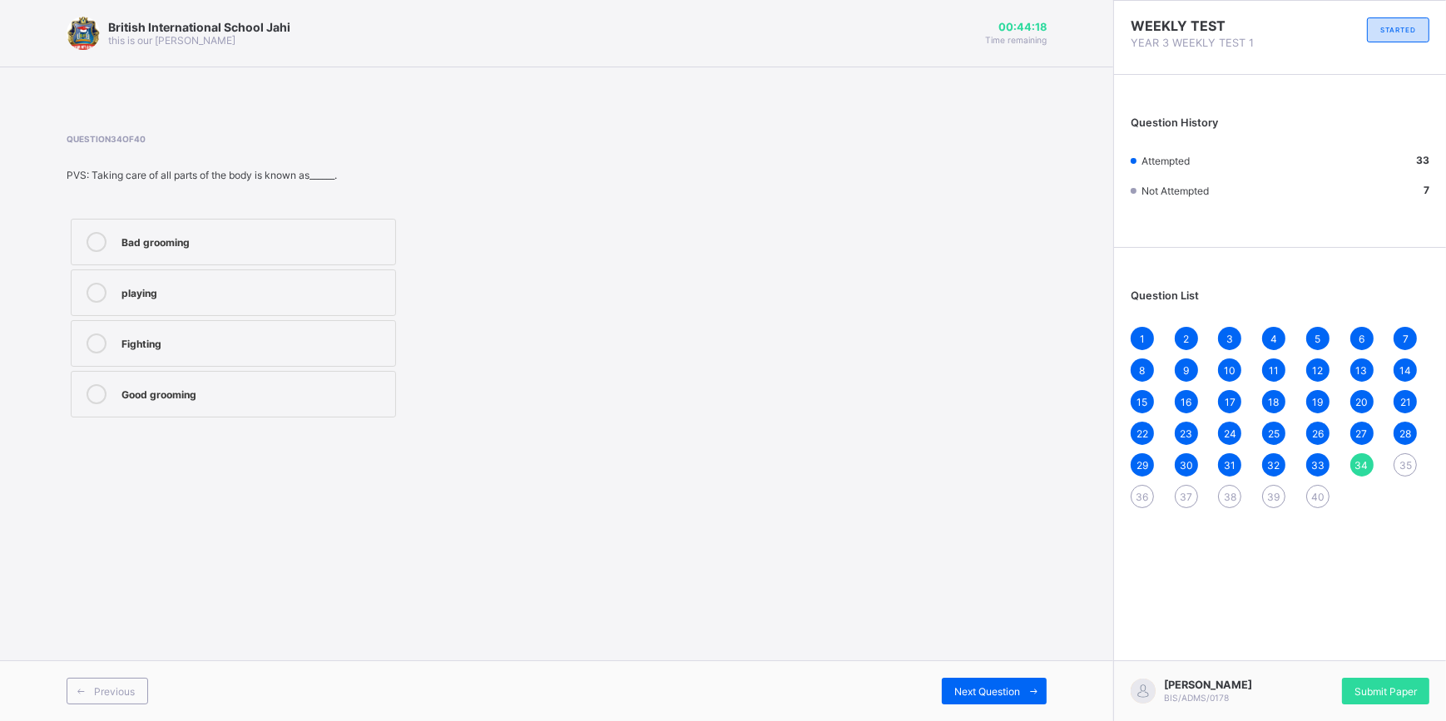
click at [244, 394] on div "Good grooming" at bounding box center [253, 392] width 265 height 17
click at [964, 668] on div "Previous Next Question" at bounding box center [556, 691] width 1113 height 61
click at [967, 688] on span "Next Question" at bounding box center [987, 692] width 66 height 12
click at [190, 292] on div "Taking care of the body" at bounding box center [253, 291] width 265 height 17
click at [1014, 686] on span "Next Question" at bounding box center [987, 692] width 66 height 12
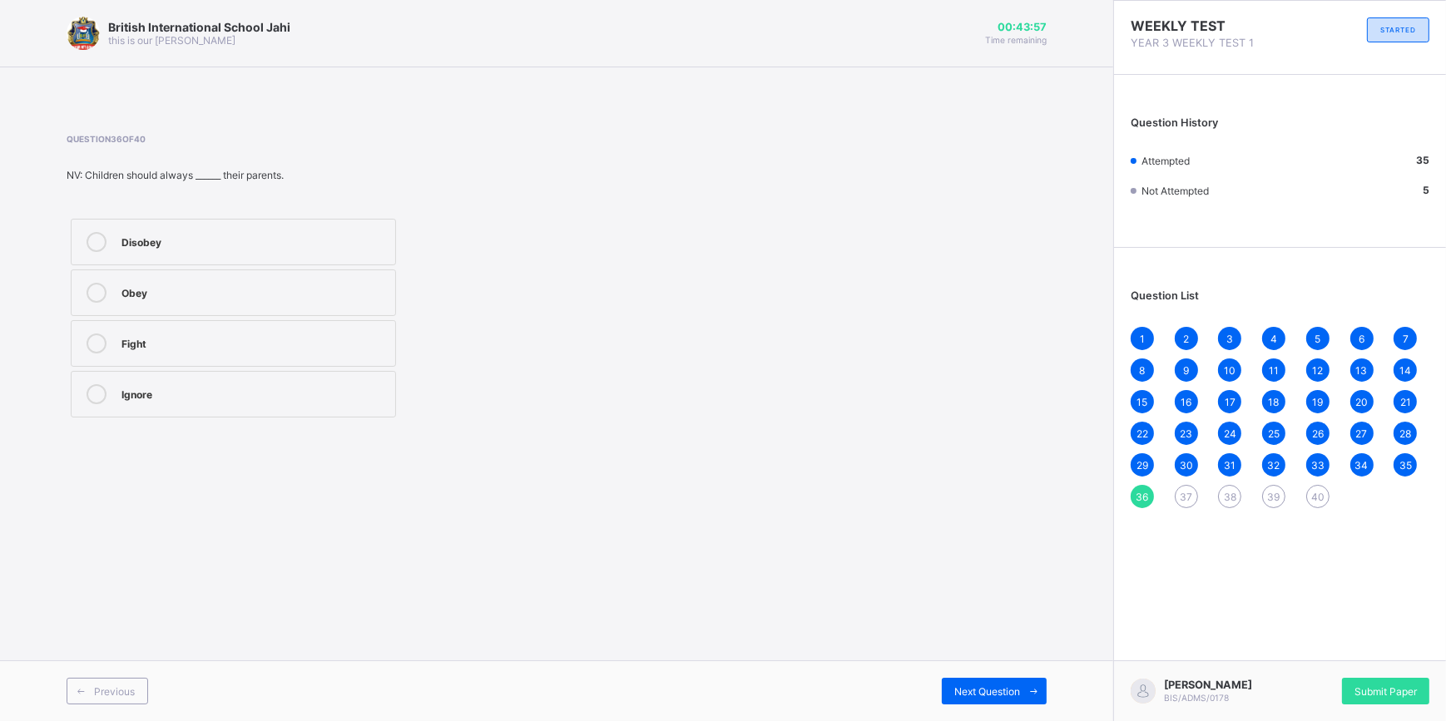
click at [196, 301] on label "Obey" at bounding box center [233, 293] width 325 height 47
click at [989, 696] on span "Next Question" at bounding box center [987, 692] width 66 height 12
click at [1136, 498] on span "36" at bounding box center [1142, 497] width 12 height 12
click at [221, 292] on div "Obey" at bounding box center [253, 291] width 265 height 17
click at [1006, 679] on div "Next Question" at bounding box center [994, 691] width 105 height 27
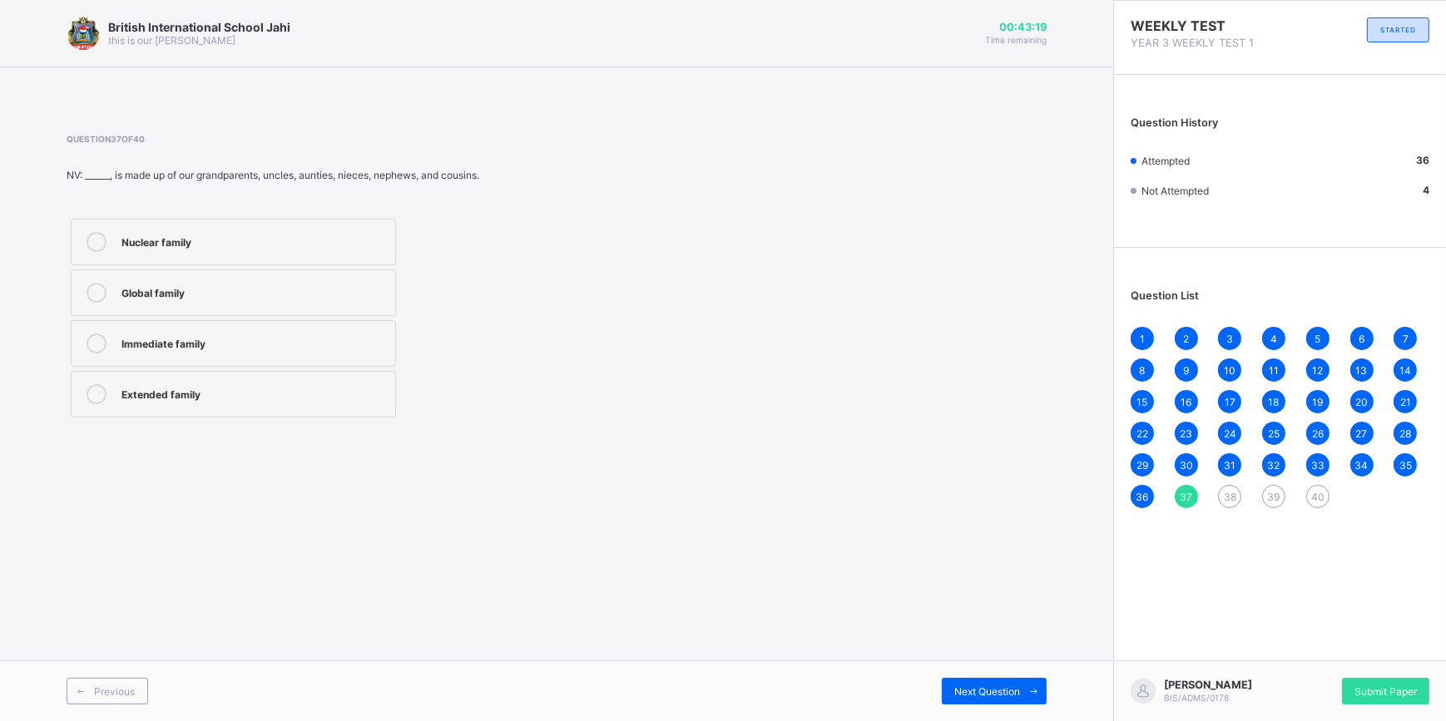
click at [323, 225] on div "Question 37 of 40 NV: ______, is made up of our grandparents, uncles, aunties, …" at bounding box center [345, 278] width 556 height 288
click at [214, 394] on div "Extended family" at bounding box center [253, 392] width 265 height 17
drag, startPoint x: 978, startPoint y: 681, endPoint x: 831, endPoint y: 626, distance: 156.7
click at [978, 682] on div "Next Question" at bounding box center [994, 691] width 105 height 27
click at [181, 244] on div "Cook and care for the children" at bounding box center [253, 240] width 265 height 17
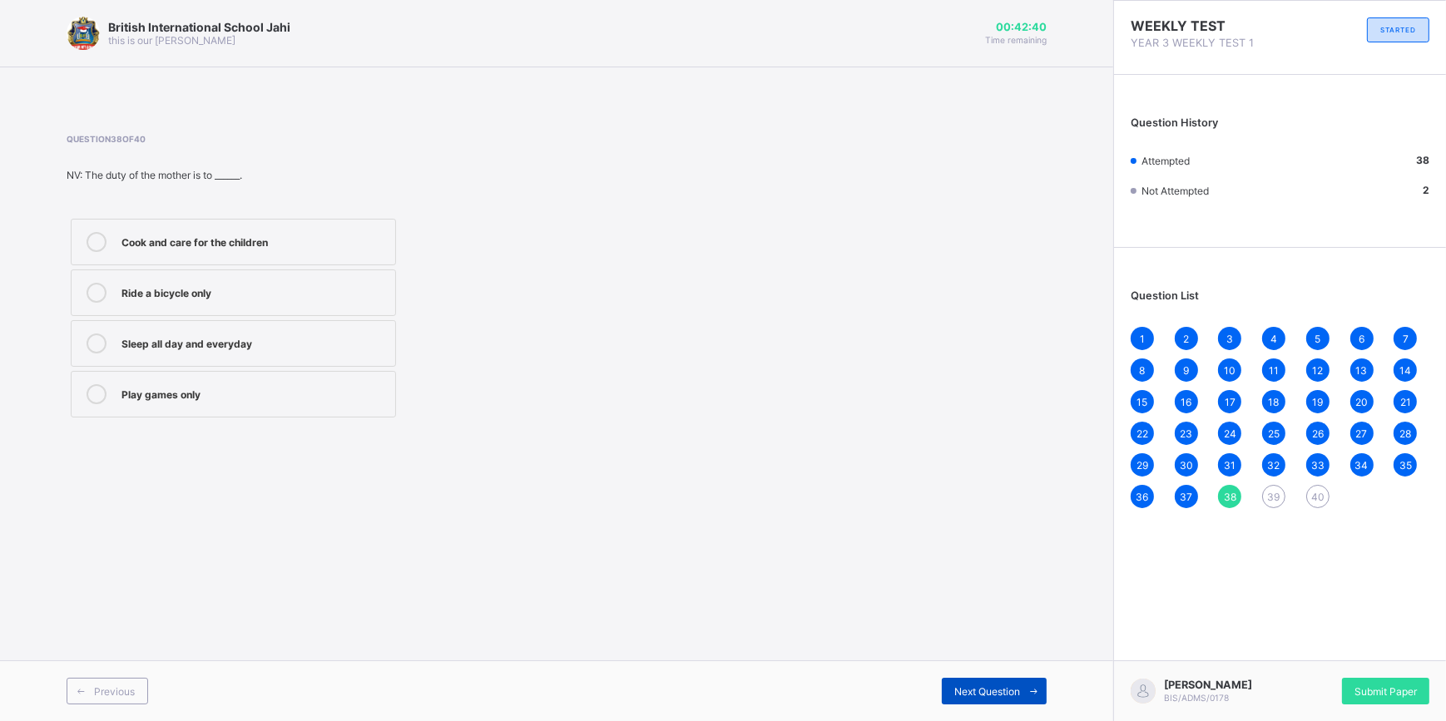
click at [1007, 692] on span "Next Question" at bounding box center [987, 692] width 66 height 12
click at [205, 250] on div "Father, mother, and children" at bounding box center [253, 242] width 265 height 20
click at [986, 681] on div "Next Question" at bounding box center [994, 691] width 105 height 27
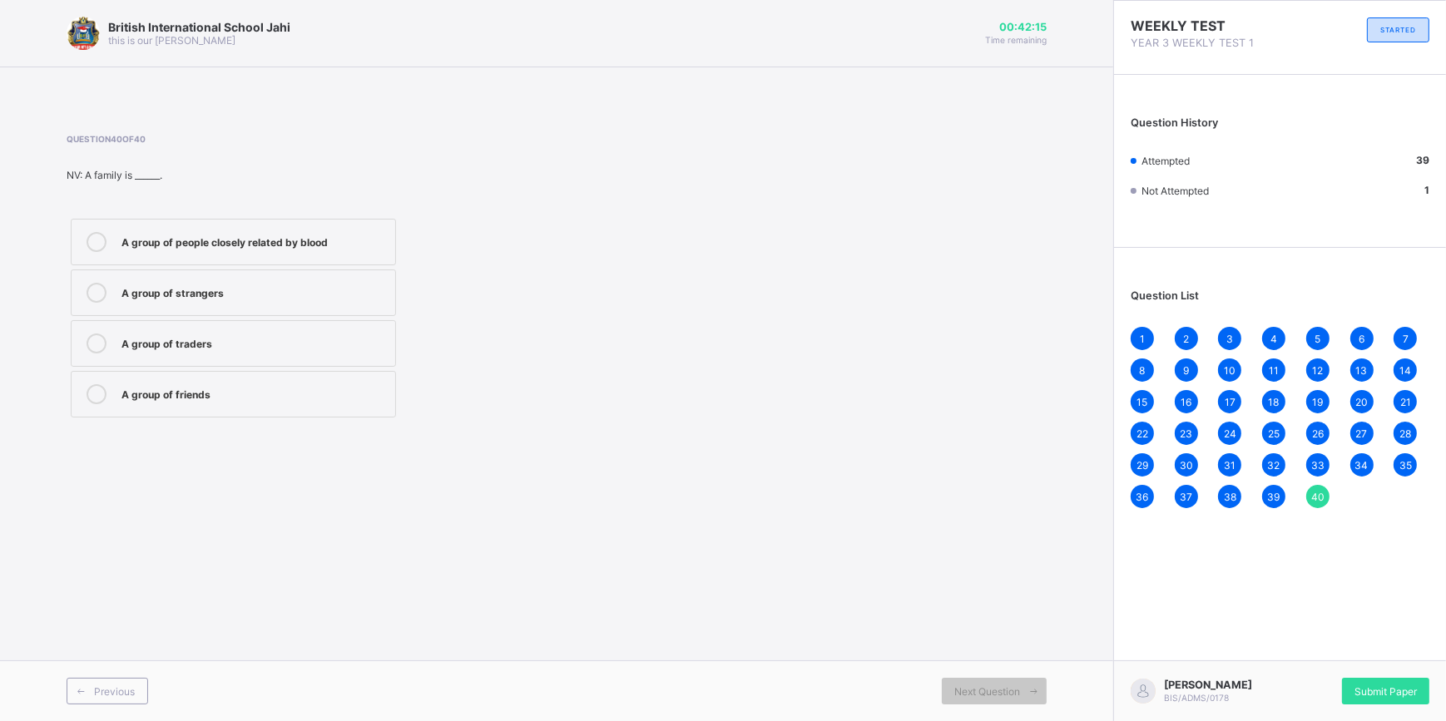
click at [170, 249] on div "A group of people closely related by blood" at bounding box center [253, 242] width 265 height 20
click at [961, 691] on span "Next Question" at bounding box center [987, 692] width 66 height 12
click at [1349, 691] on div "Submit Paper" at bounding box center [1385, 691] width 87 height 27
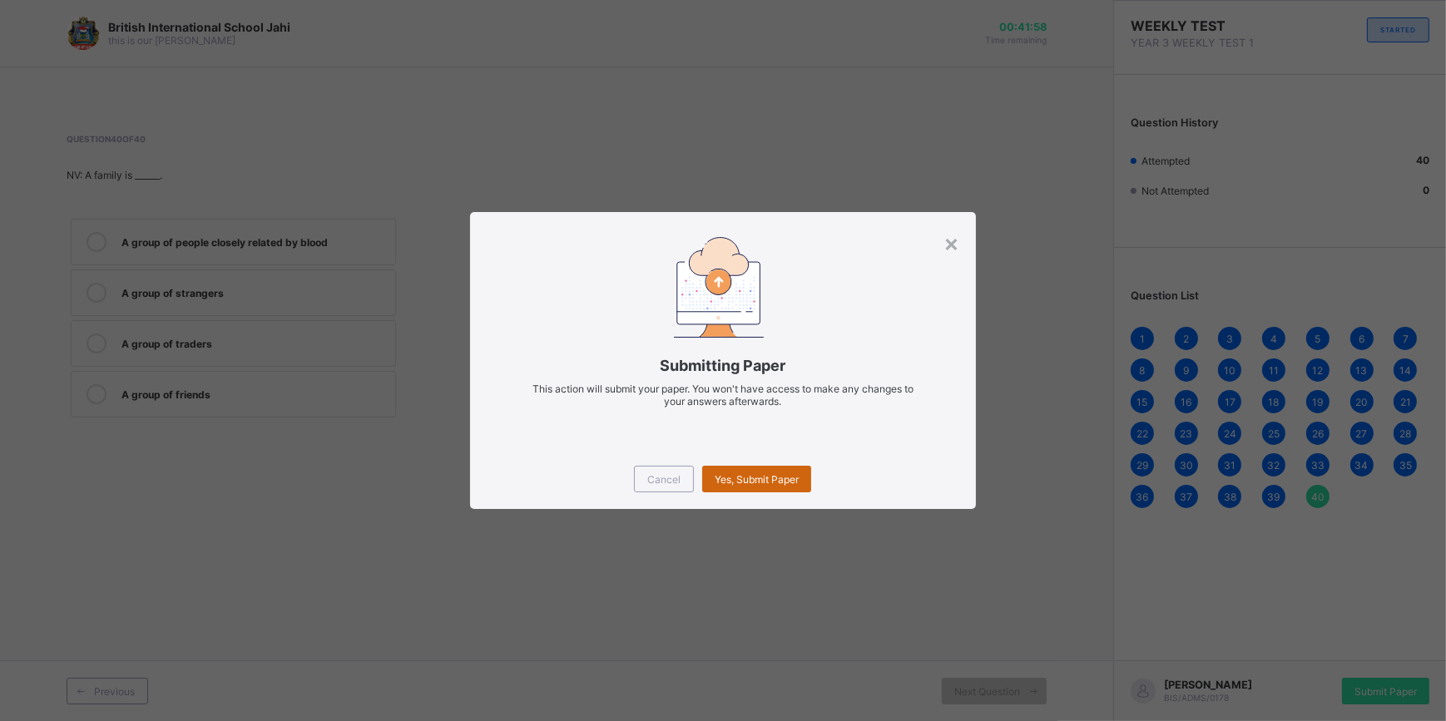
click at [747, 472] on div "Yes, Submit Paper" at bounding box center [756, 479] width 109 height 27
click at [774, 480] on div "Yes, Submit Paper" at bounding box center [756, 479] width 109 height 27
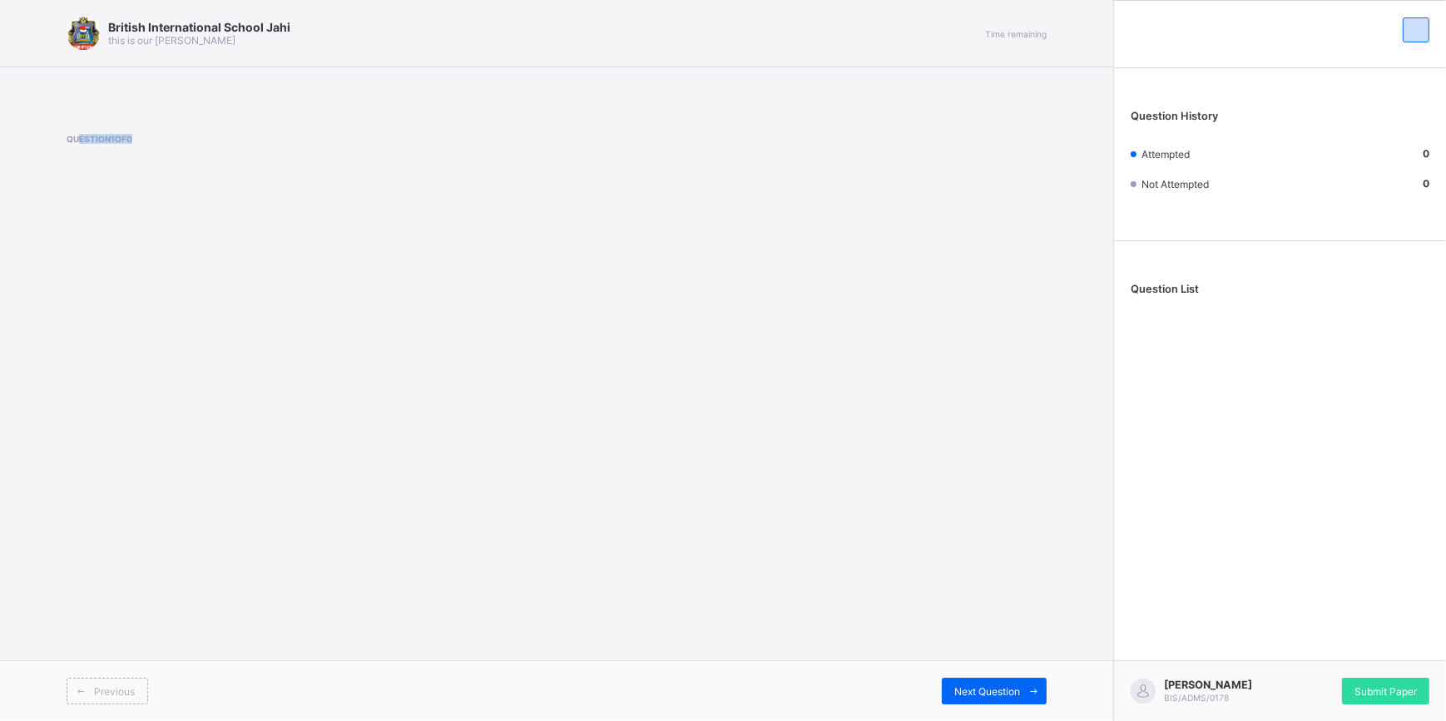
click at [84, 146] on div "Question 1 of 0" at bounding box center [345, 168] width 556 height 68
click at [846, 574] on div "British International School Jahi this is our [PERSON_NAME] Time remaining Ques…" at bounding box center [556, 360] width 1113 height 721
click at [948, 661] on div "Previous Next Question" at bounding box center [556, 691] width 1113 height 61
click at [963, 678] on div "Next Question" at bounding box center [994, 691] width 105 height 27
click at [964, 682] on div "Next Question" at bounding box center [994, 691] width 105 height 27
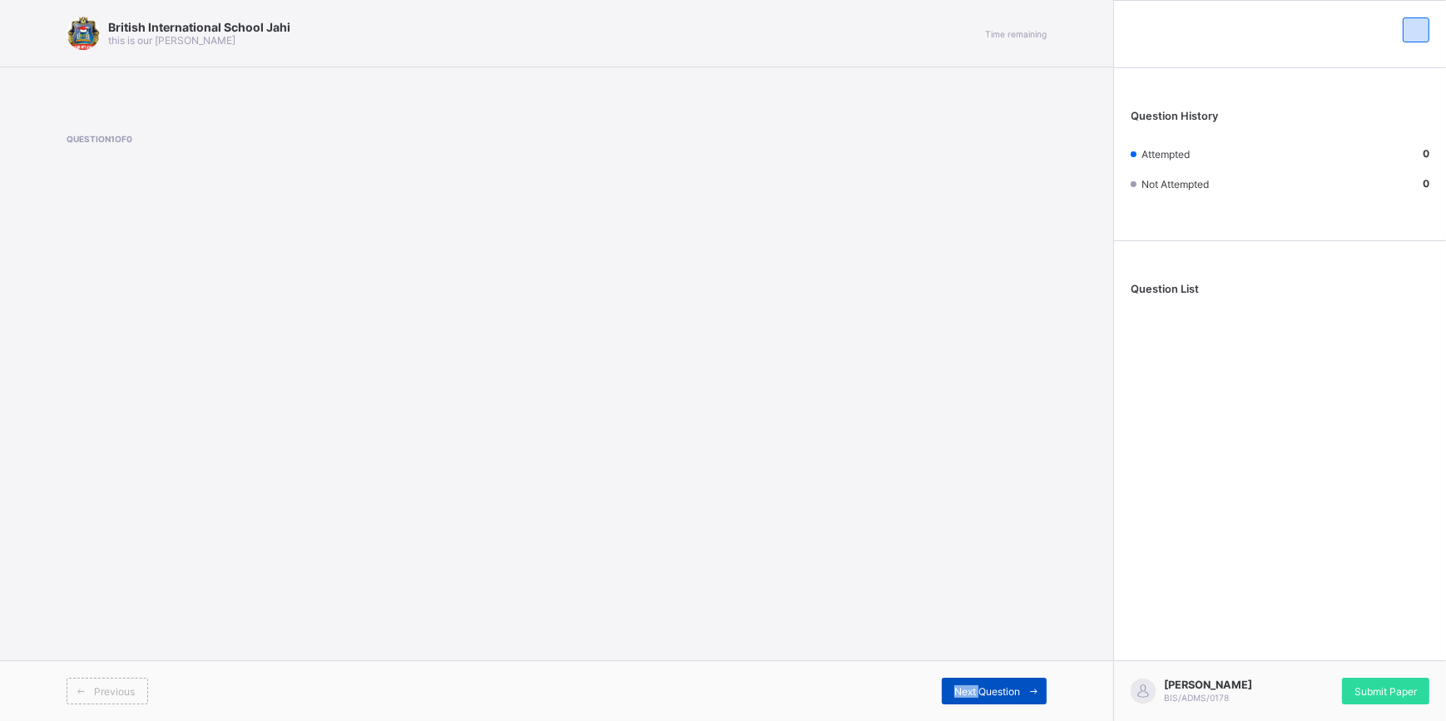
click at [964, 681] on div "Next Question" at bounding box center [994, 691] width 105 height 27
click at [964, 680] on div "Next Question" at bounding box center [994, 691] width 105 height 27
click at [964, 678] on div "Next Question" at bounding box center [994, 691] width 105 height 27
drag, startPoint x: 964, startPoint y: 678, endPoint x: 1023, endPoint y: 695, distance: 61.4
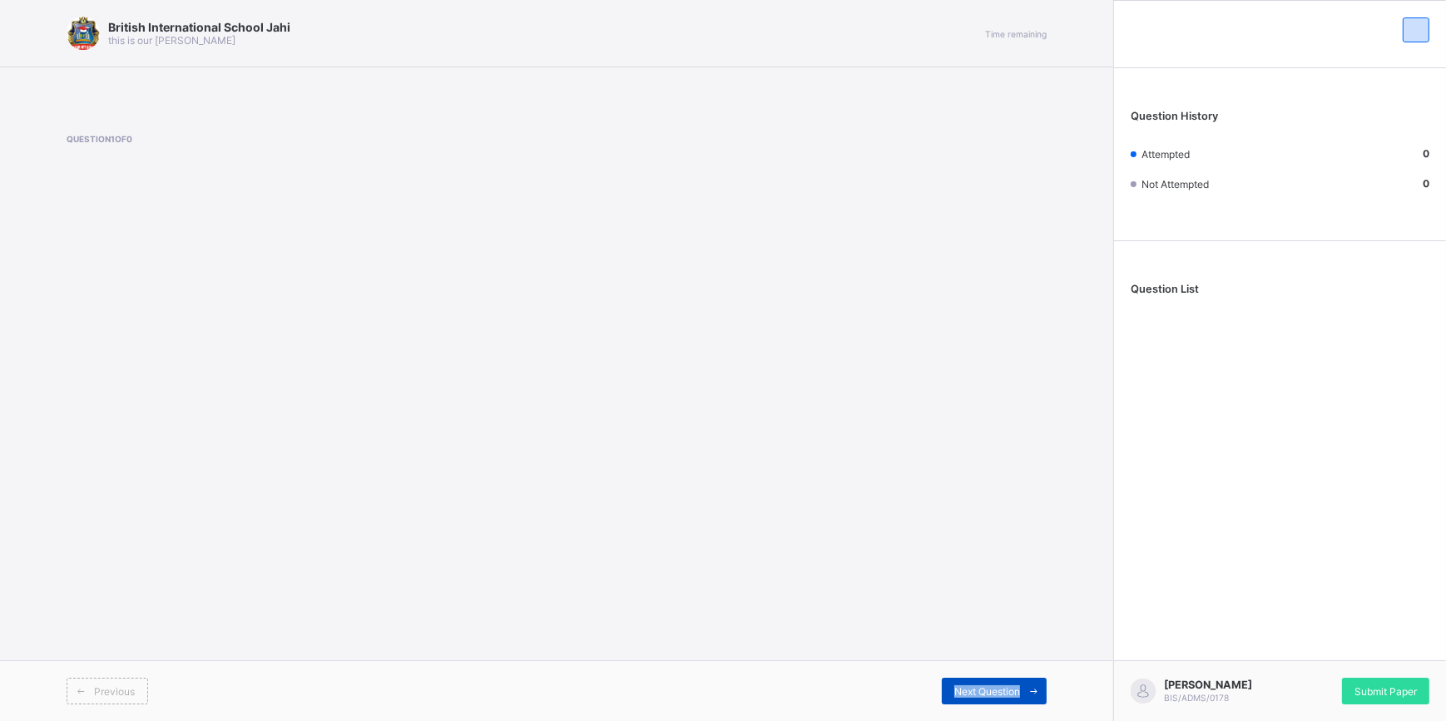
click at [1023, 695] on span at bounding box center [1033, 691] width 27 height 27
click at [1024, 686] on span at bounding box center [1033, 691] width 27 height 27
drag, startPoint x: 1024, startPoint y: 686, endPoint x: 1054, endPoint y: 695, distance: 31.1
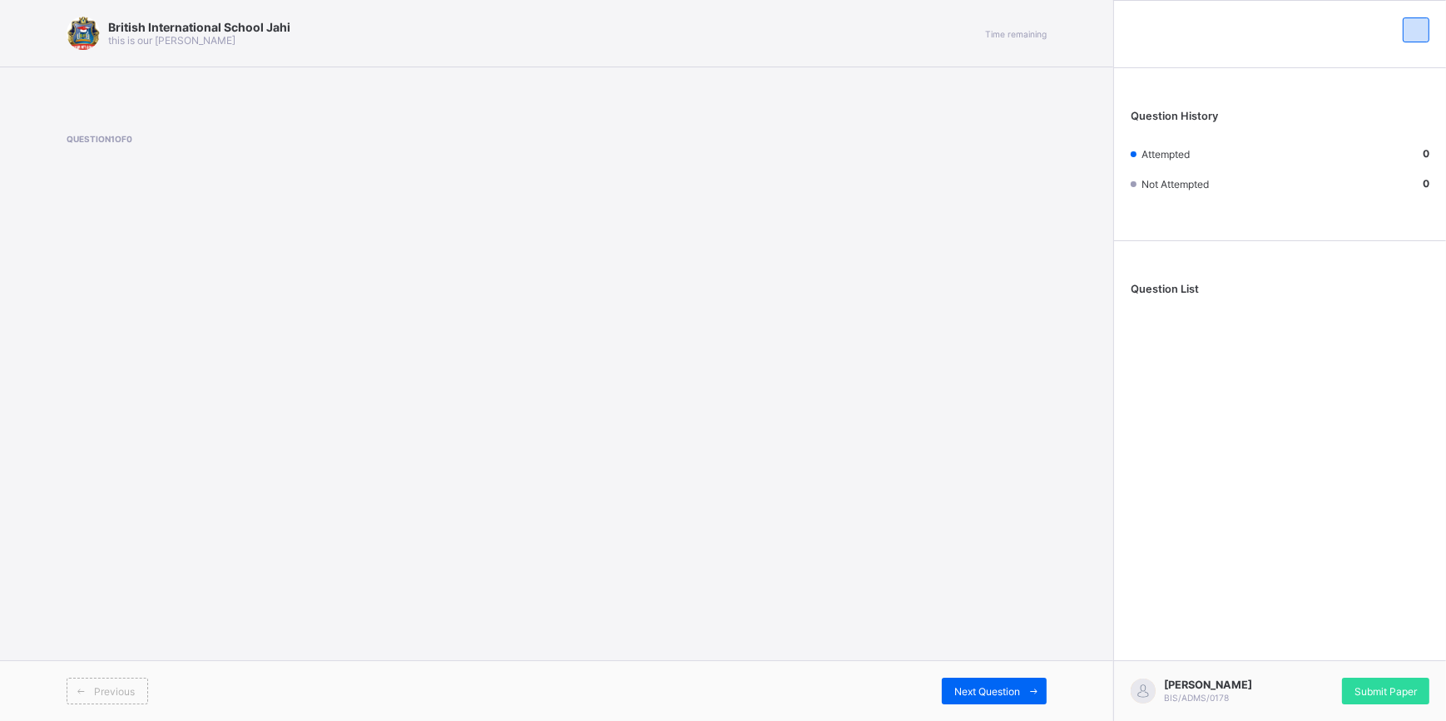
click at [1025, 686] on span at bounding box center [1033, 691] width 27 height 27
click at [1358, 695] on div "Submit Paper" at bounding box center [1385, 691] width 87 height 27
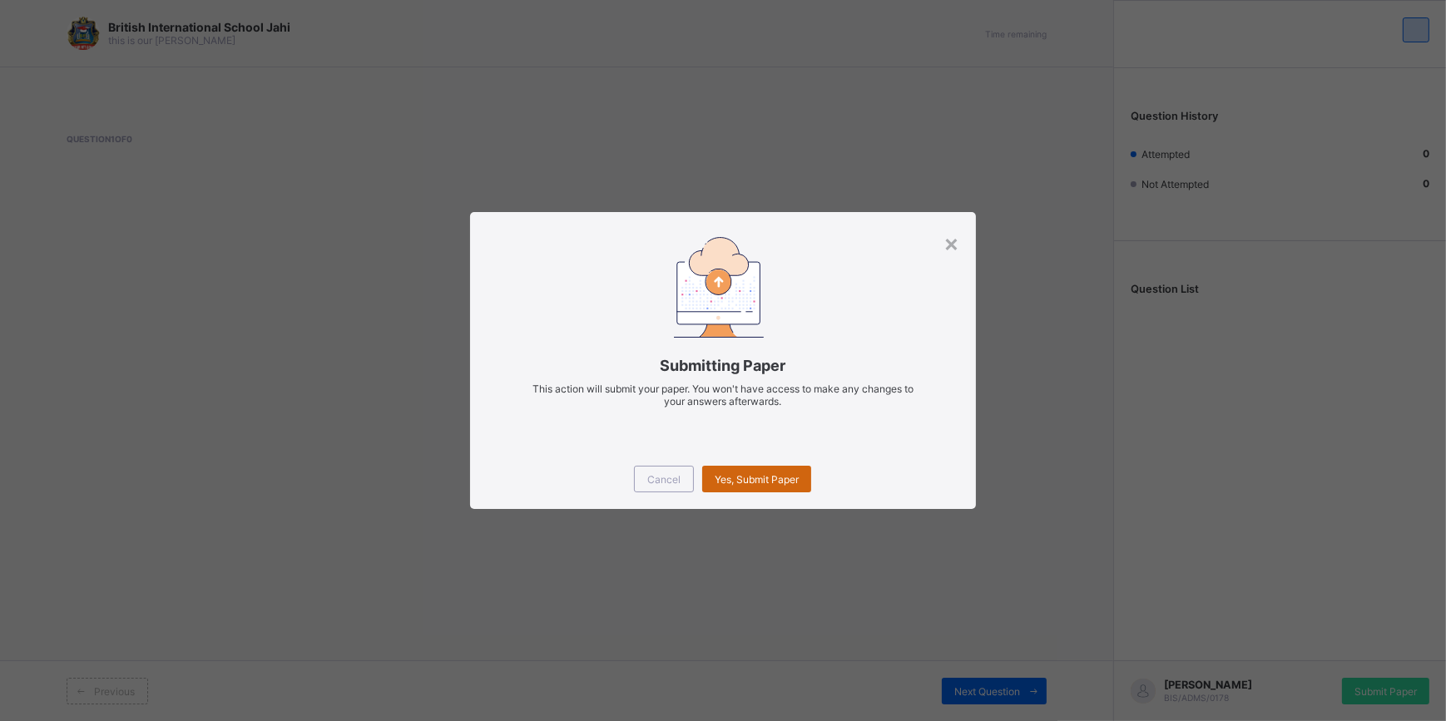
click at [710, 473] on div "Yes, Submit Paper" at bounding box center [756, 479] width 109 height 27
click at [713, 478] on div "Yes, Submit Paper" at bounding box center [756, 479] width 109 height 27
drag, startPoint x: 713, startPoint y: 478, endPoint x: 784, endPoint y: 537, distance: 92.1
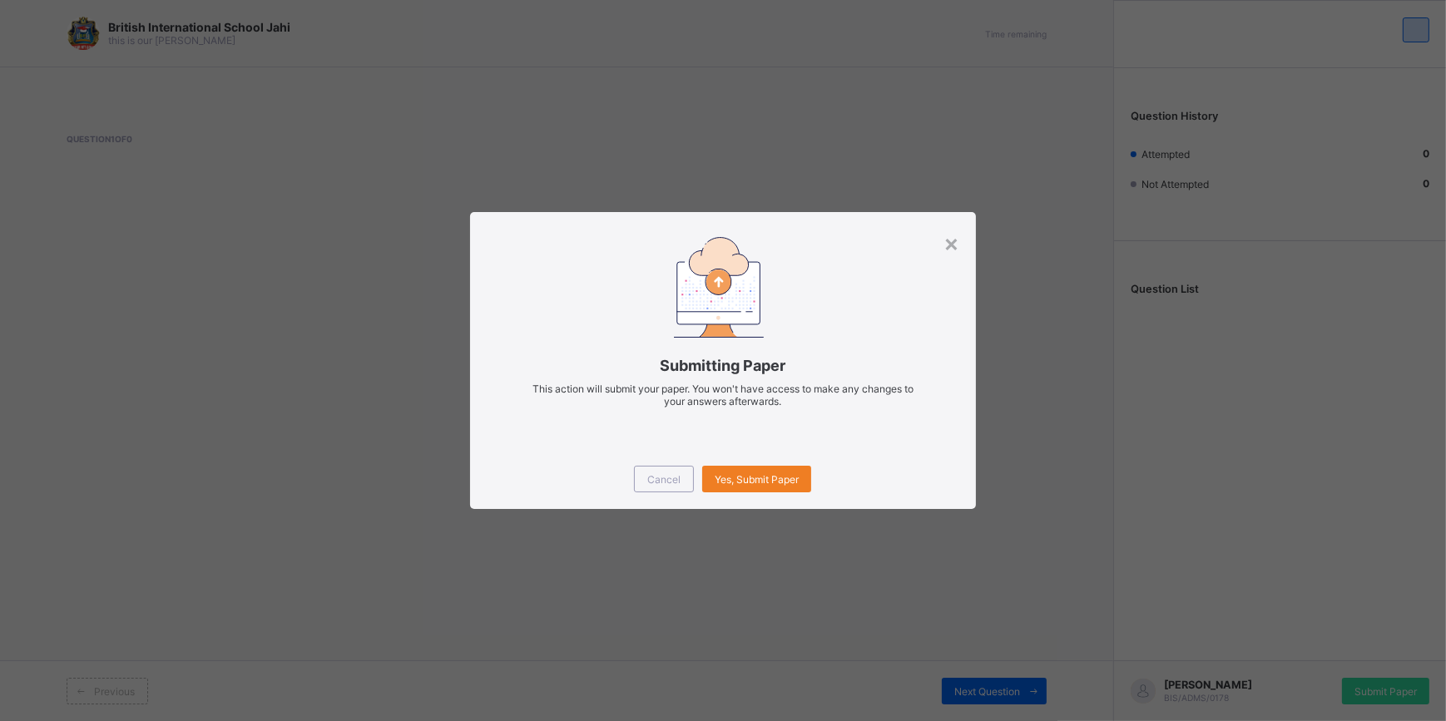
click at [784, 537] on div "× Submitting Paper This action will submit your paper. You won't have access to…" at bounding box center [723, 360] width 1446 height 721
click at [755, 476] on span "Yes, Submit Paper" at bounding box center [757, 479] width 84 height 12
click at [725, 484] on span "Yes, Submit Paper" at bounding box center [757, 479] width 84 height 12
click at [779, 487] on div "Yes, Submit Paper" at bounding box center [756, 479] width 109 height 27
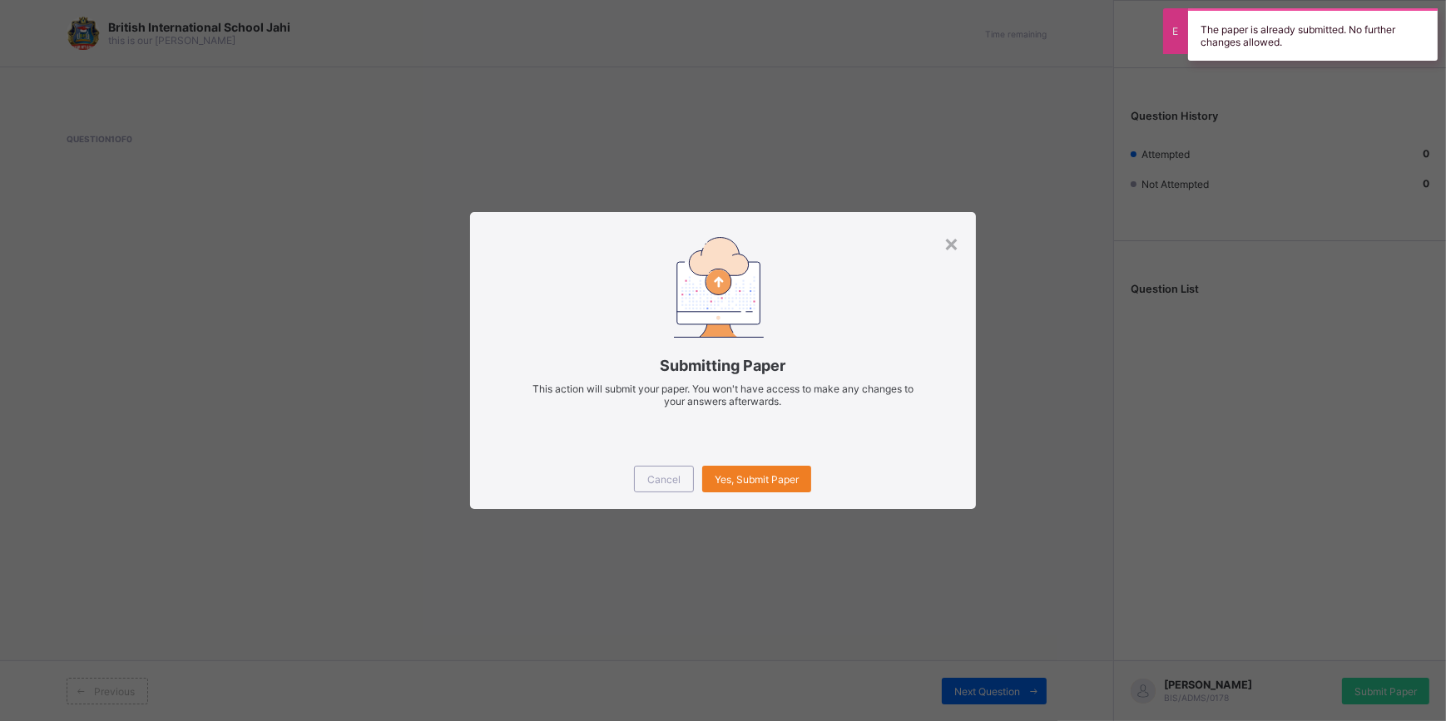
click at [944, 245] on div "×" at bounding box center [951, 243] width 16 height 28
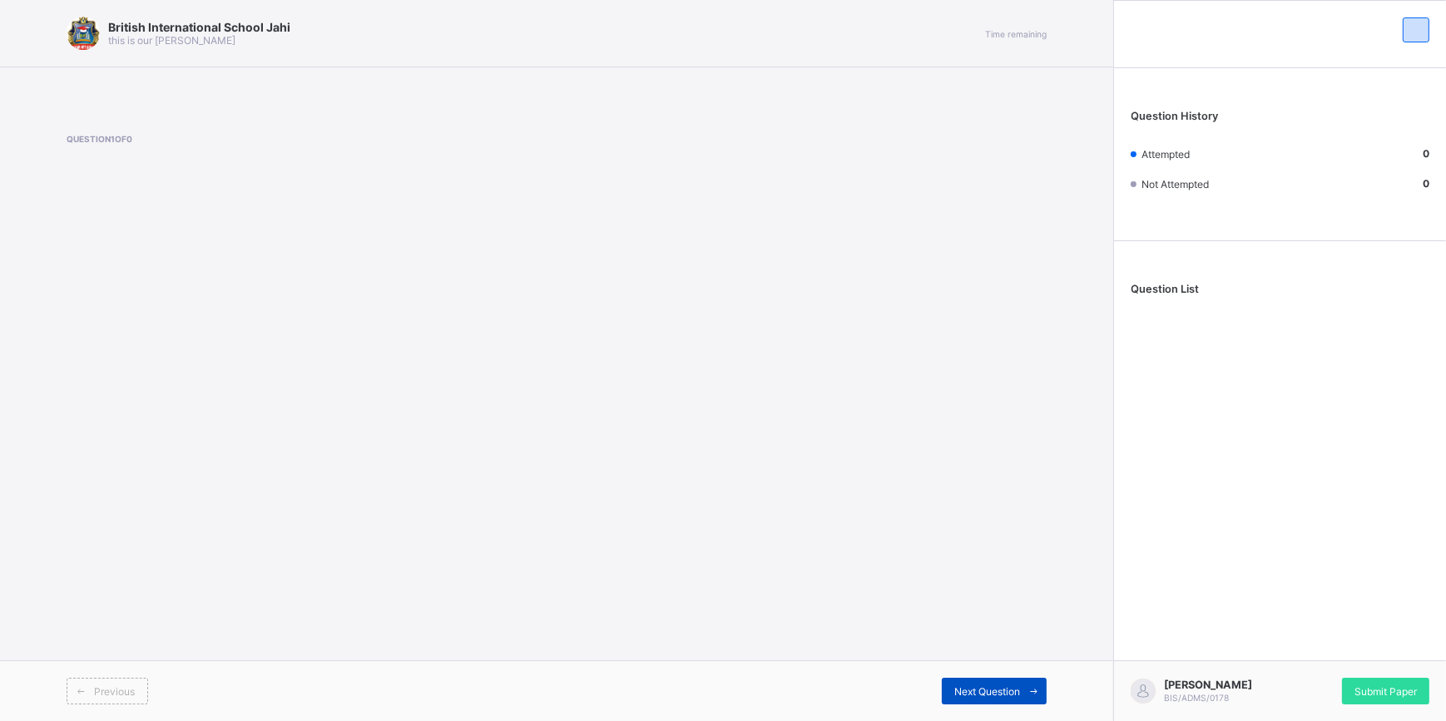
click at [991, 688] on span "Next Question" at bounding box center [987, 692] width 66 height 12
click at [990, 684] on div "Next Question" at bounding box center [994, 691] width 105 height 27
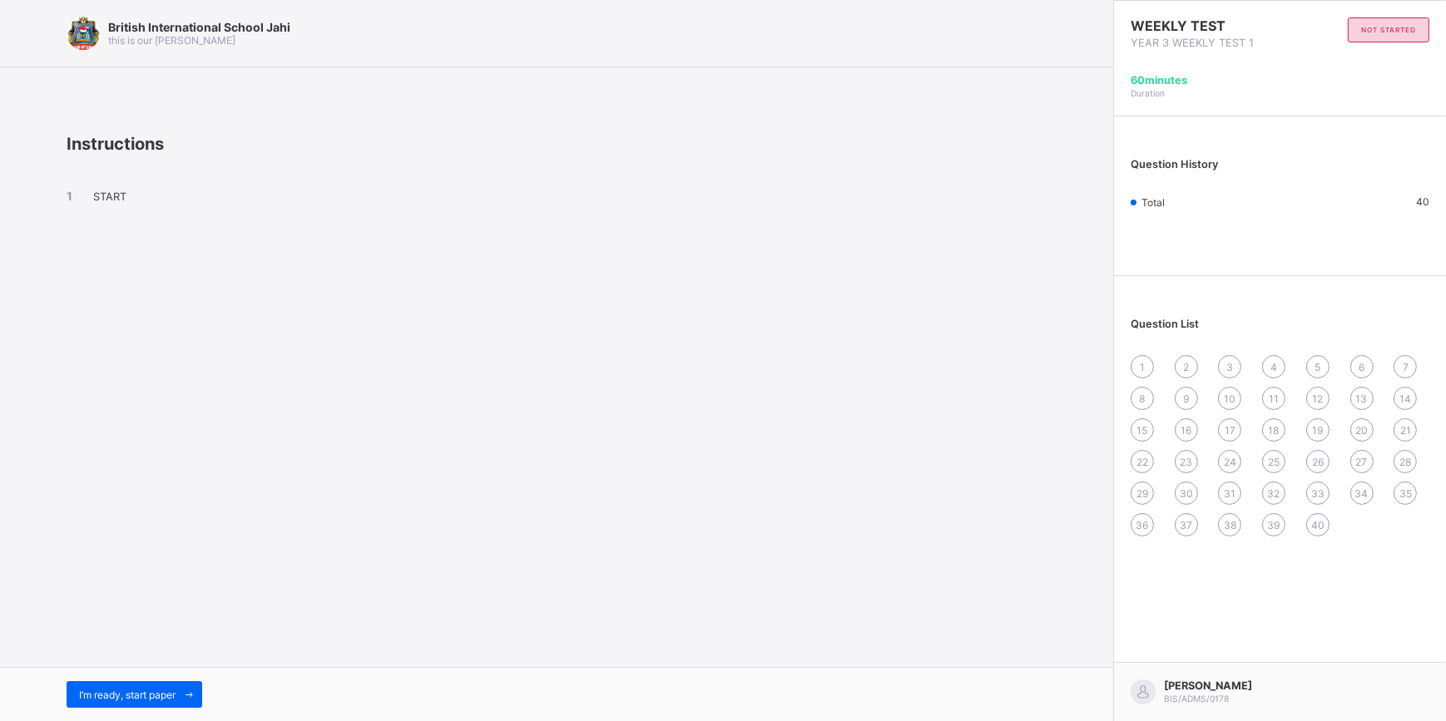
click at [1230, 520] on span "38" at bounding box center [1230, 525] width 12 height 12
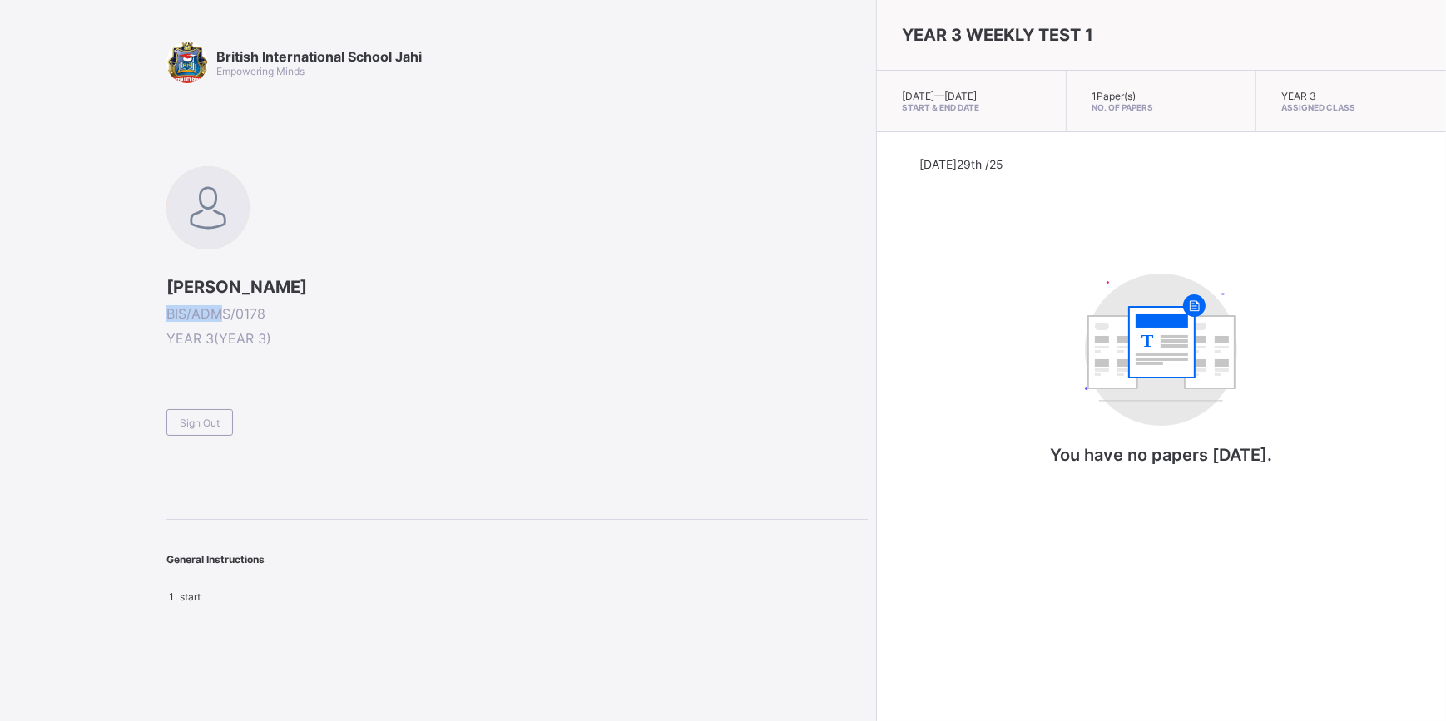
drag, startPoint x: 224, startPoint y: 304, endPoint x: 225, endPoint y: 312, distance: 8.4
click at [225, 312] on div "[PERSON_NAME] BIS/ADMS/0178 YEAR 3 ( YEAR 3 )" at bounding box center [516, 312] width 701 height 70
drag, startPoint x: 225, startPoint y: 312, endPoint x: 332, endPoint y: 416, distance: 149.4
click at [332, 416] on div "Sign Out" at bounding box center [516, 415] width 701 height 41
click at [404, 677] on div "British International School Jahi Empowering Minds [PERSON_NAME] BIS/ADMS/0178 …" at bounding box center [434, 360] width 868 height 721
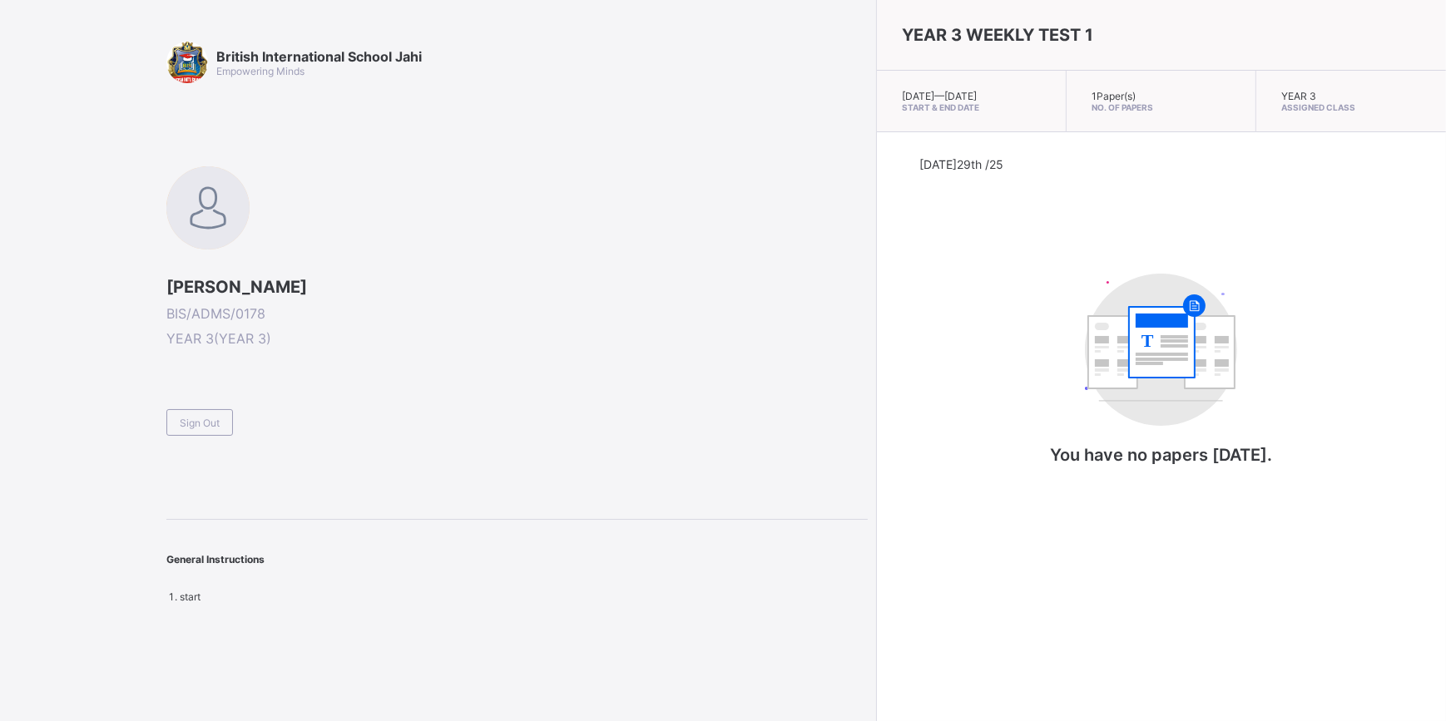
drag, startPoint x: 1176, startPoint y: 577, endPoint x: 468, endPoint y: 720, distance: 722.5
click at [468, 720] on div "British International School Jahi Empowering Minds [PERSON_NAME] BIS/ADMS/0178 …" at bounding box center [434, 360] width 868 height 721
click at [68, 342] on html "British International School Jahi Empowering Minds [PERSON_NAME] BIS/ADMS/0178 …" at bounding box center [723, 360] width 1446 height 721
click at [576, 641] on div "British International School Jahi Empowering Minds [PERSON_NAME] BIS/ADMS/0178 …" at bounding box center [434, 360] width 868 height 721
